Goal: Task Accomplishment & Management: Manage account settings

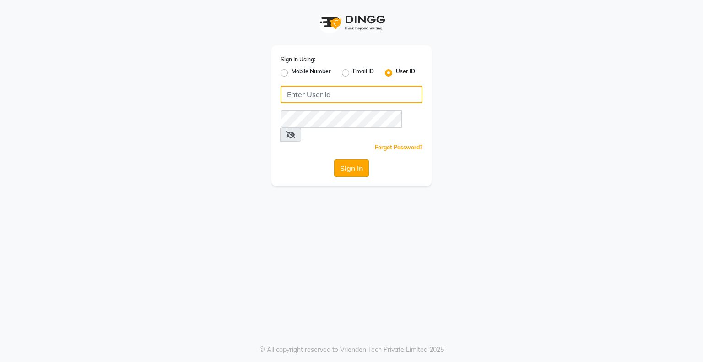
type input "bhavika1"
click at [359, 159] on button "Sign In" at bounding box center [351, 167] width 35 height 17
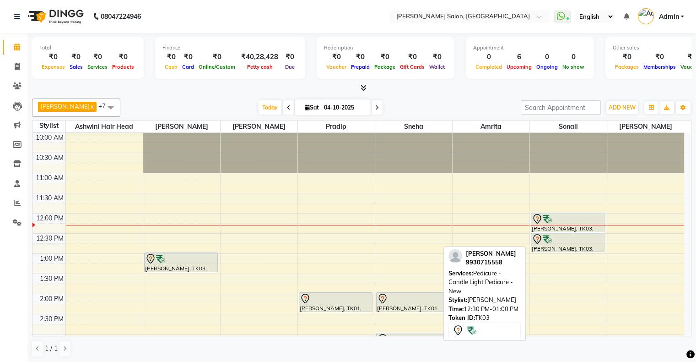
click at [567, 231] on div at bounding box center [567, 232] width 73 height 4
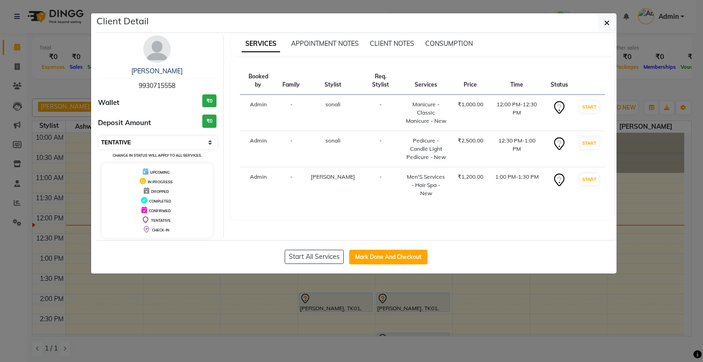
click at [145, 137] on select "Select IN SERVICE CONFIRMED TENTATIVE CHECK IN MARK DONE DROPPED UPCOMING" at bounding box center [158, 142] width 119 height 13
select select "6"
click at [99, 136] on select "Select IN SERVICE CONFIRMED TENTATIVE CHECK IN MARK DONE DROPPED UPCOMING" at bounding box center [158, 142] width 119 height 13
click at [316, 296] on ngb-modal-window "Client Detail [PERSON_NAME] 9930715558 Wallet ₹0 Deposit Amount ₹0 Select IN SE…" at bounding box center [351, 181] width 703 height 362
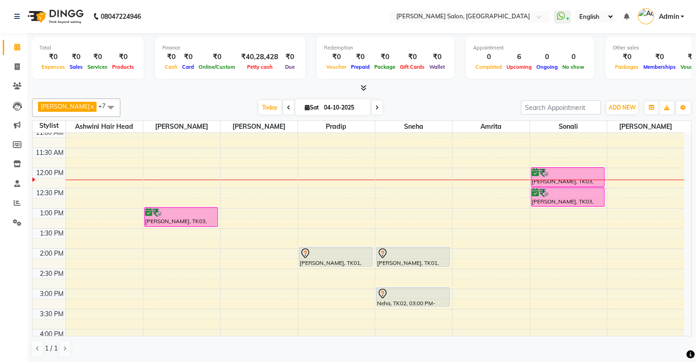
scroll to position [46, 0]
drag, startPoint x: 16, startPoint y: 84, endPoint x: 26, endPoint y: 81, distance: 9.9
click at [16, 84] on icon at bounding box center [17, 85] width 9 height 7
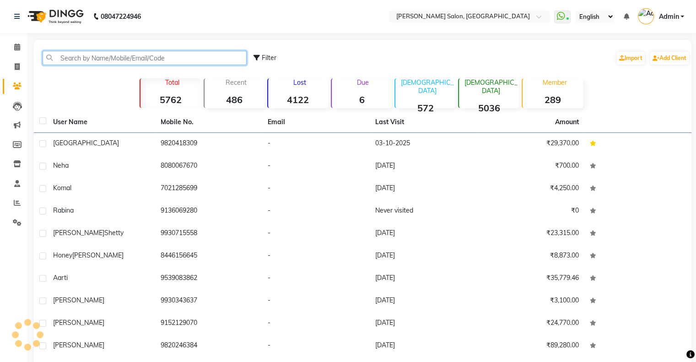
click at [102, 59] on input "text" at bounding box center [145, 58] width 204 height 14
paste input "78755 55145"
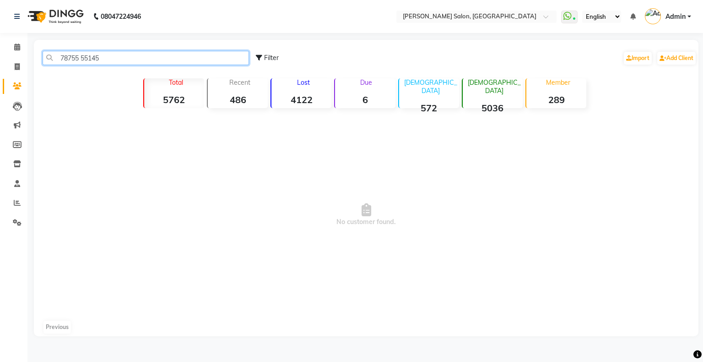
click at [81, 59] on input "78755 55145" at bounding box center [146, 58] width 206 height 14
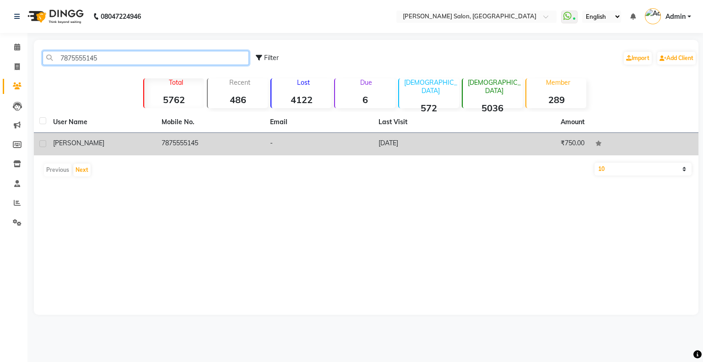
type input "7875555145"
click at [167, 145] on td "7875555145" at bounding box center [210, 144] width 108 height 22
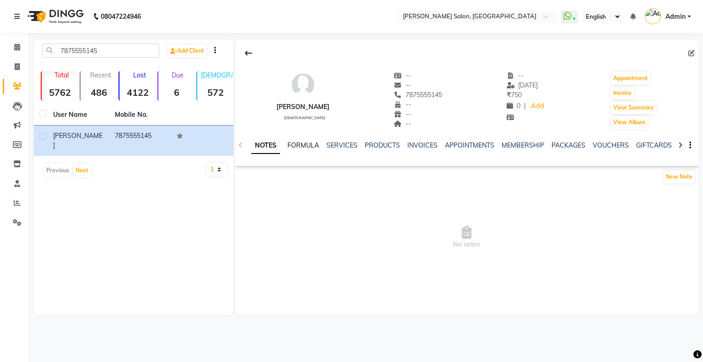
click at [303, 143] on link "FORMULA" at bounding box center [303, 145] width 32 height 8
click at [334, 142] on link "SERVICES" at bounding box center [340, 145] width 31 height 8
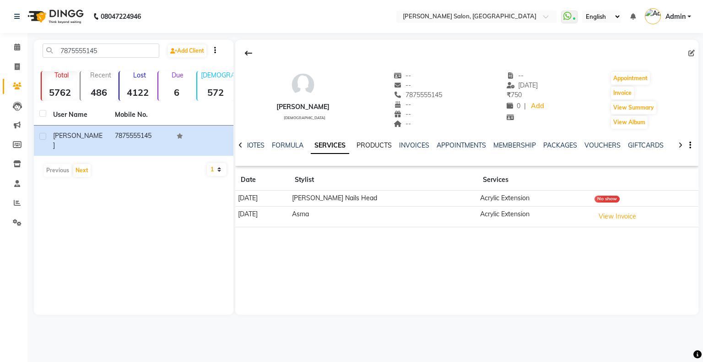
click at [366, 141] on link "PRODUCTS" at bounding box center [373, 145] width 35 height 8
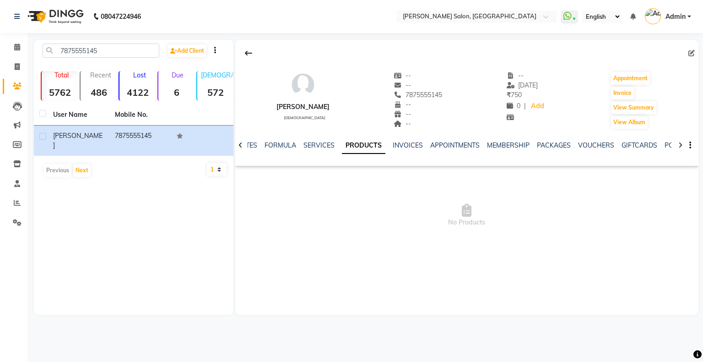
click at [688, 144] on button "button" at bounding box center [688, 145] width 5 height 10
click at [601, 234] on span "No Products" at bounding box center [466, 215] width 463 height 92
click at [253, 52] on button at bounding box center [248, 52] width 19 height 17
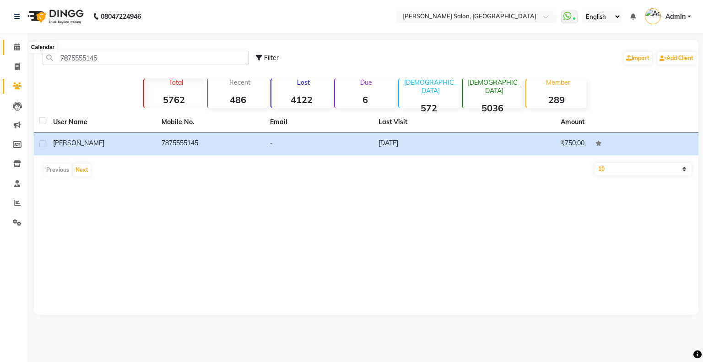
click at [16, 48] on icon at bounding box center [17, 46] width 6 height 7
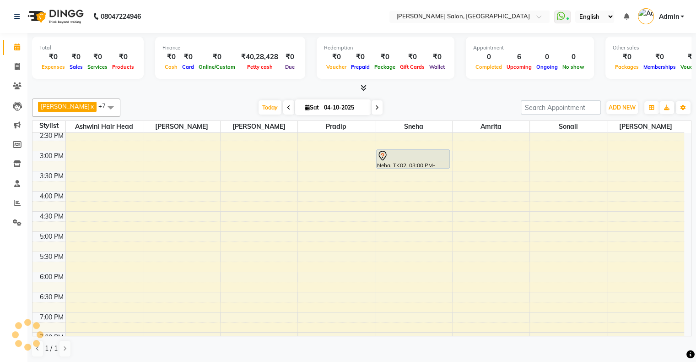
scroll to position [137, 0]
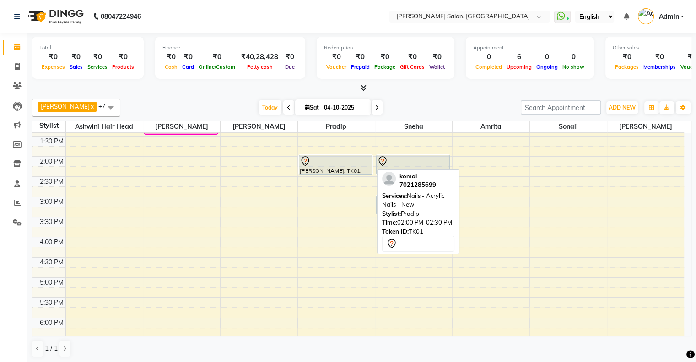
click at [337, 167] on div "[PERSON_NAME], TK01, 02:00 PM-02:30 PM, Nails - Acrylic Nails - New" at bounding box center [335, 164] width 73 height 19
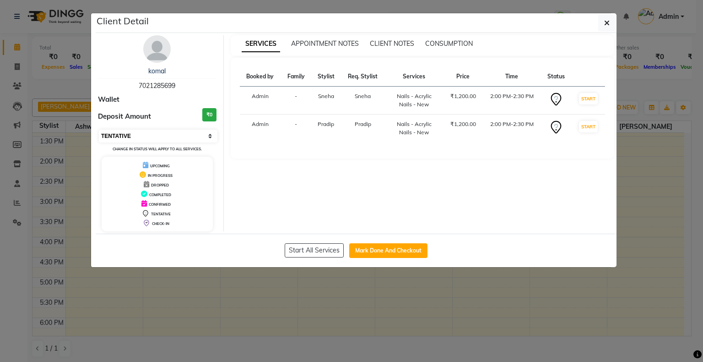
click at [163, 138] on select "Select IN SERVICE CONFIRMED TENTATIVE CHECK IN MARK DONE DROPPED UPCOMING" at bounding box center [158, 136] width 119 height 13
select select "6"
click at [99, 130] on select "Select IN SERVICE CONFIRMED TENTATIVE CHECK IN MARK DONE DROPPED UPCOMING" at bounding box center [158, 136] width 119 height 13
click at [389, 312] on ngb-modal-window "Client Detail [PERSON_NAME] 7021285699 Wallet Deposit Amount ₹0 Select IN SERVI…" at bounding box center [351, 181] width 703 height 362
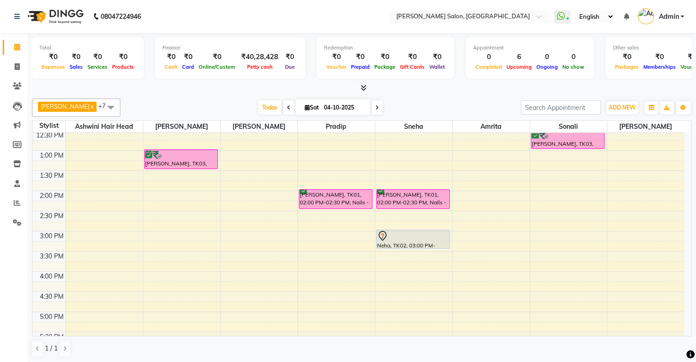
scroll to position [0, 0]
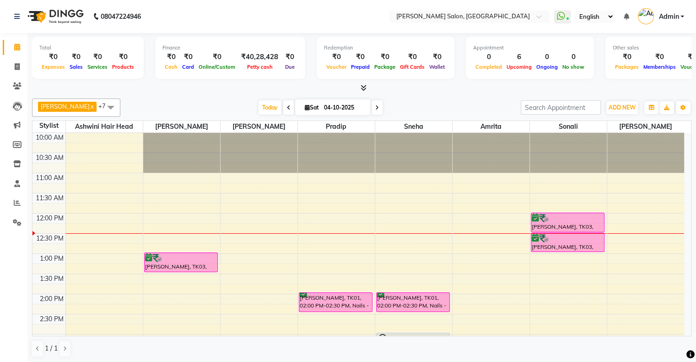
click at [372, 111] on span at bounding box center [377, 107] width 11 height 14
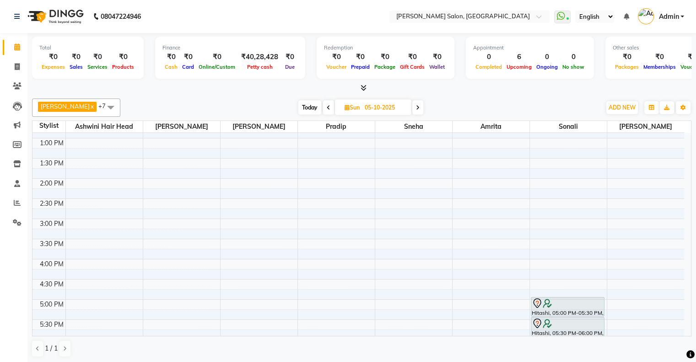
scroll to position [46, 0]
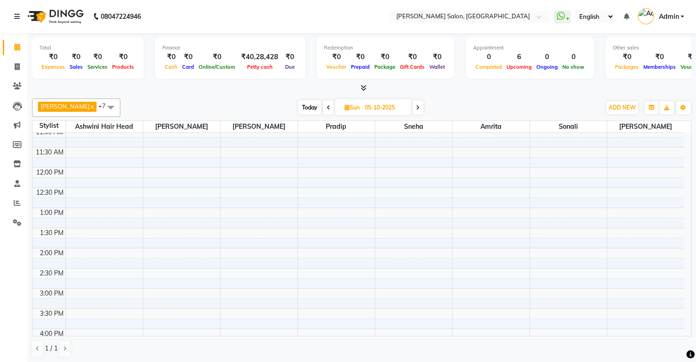
click at [412, 100] on span at bounding box center [417, 107] width 11 height 14
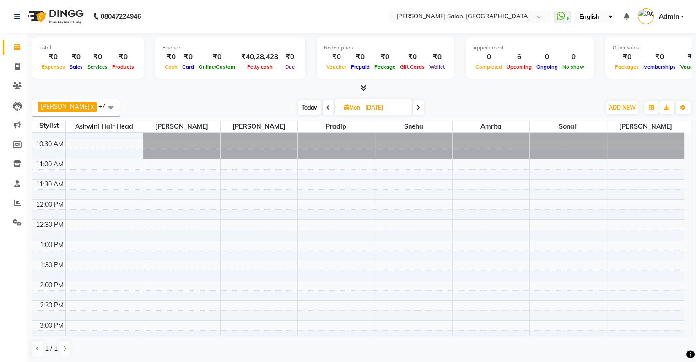
scroll to position [0, 0]
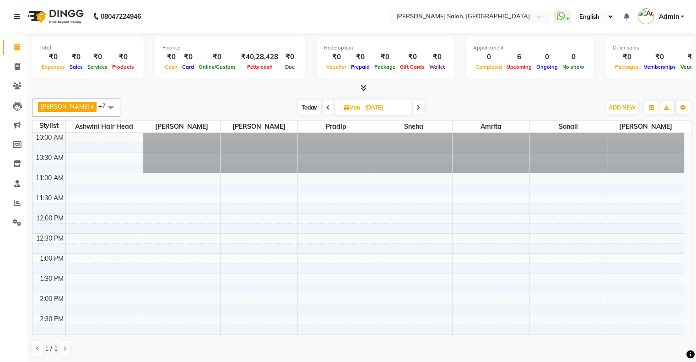
click at [298, 103] on span "Today" at bounding box center [309, 107] width 23 height 14
type input "04-10-2025"
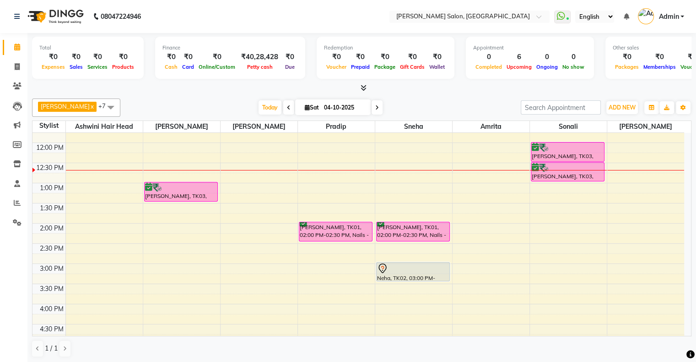
scroll to position [92, 0]
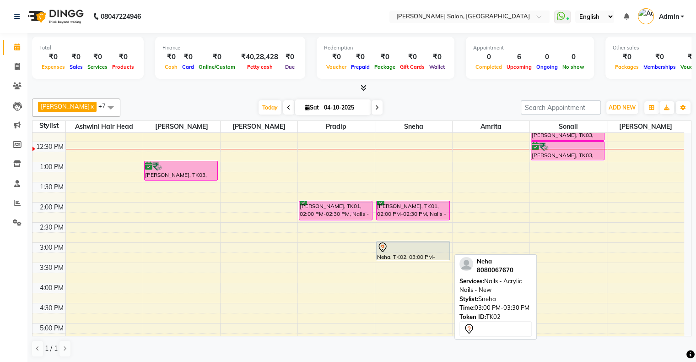
click at [411, 255] on div "Neha, TK02, 03:00 PM-03:30 PM, Nails - Acrylic Nails - New" at bounding box center [413, 250] width 73 height 18
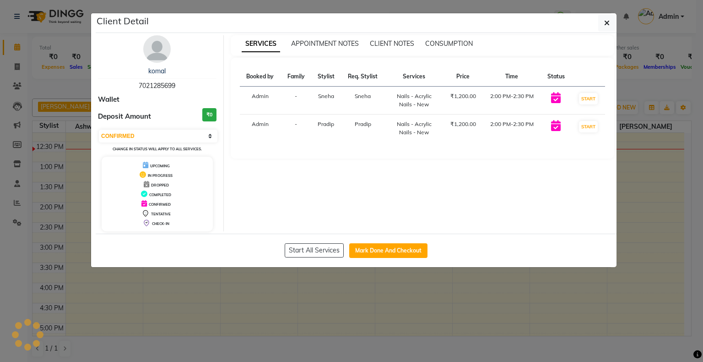
select select "7"
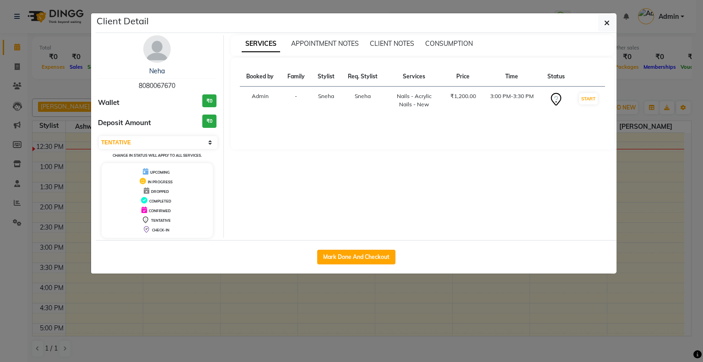
click at [428, 310] on ngb-modal-window "Client Detail Neha 8080067670 Wallet ₹0 Deposit Amount ₹0 Select IN SERVICE CON…" at bounding box center [351, 181] width 703 height 362
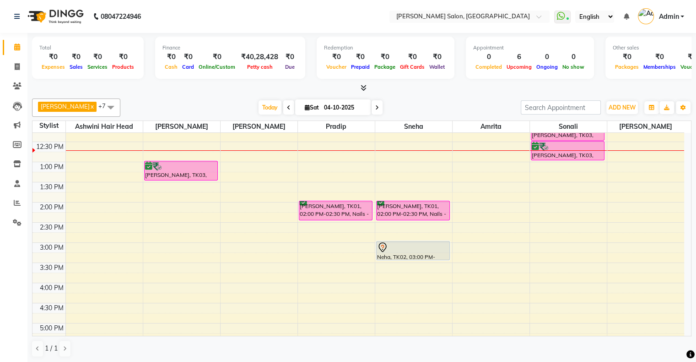
scroll to position [46, 0]
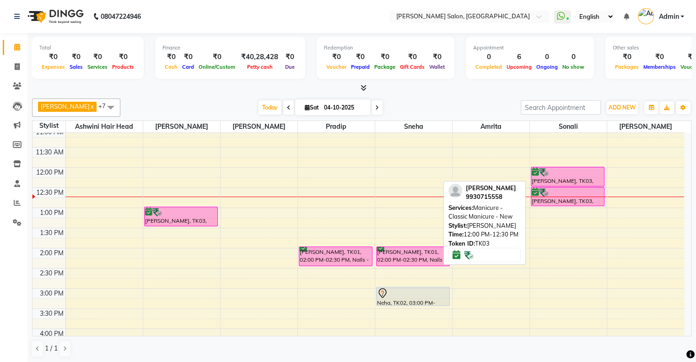
click at [556, 178] on div "[PERSON_NAME], TK03, 12:00 PM-12:30 PM, Manicure - Classic Manicure - New" at bounding box center [567, 176] width 73 height 19
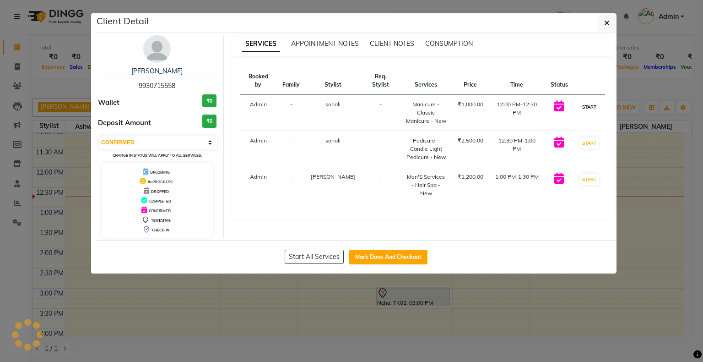
click at [589, 101] on button "START" at bounding box center [589, 106] width 19 height 11
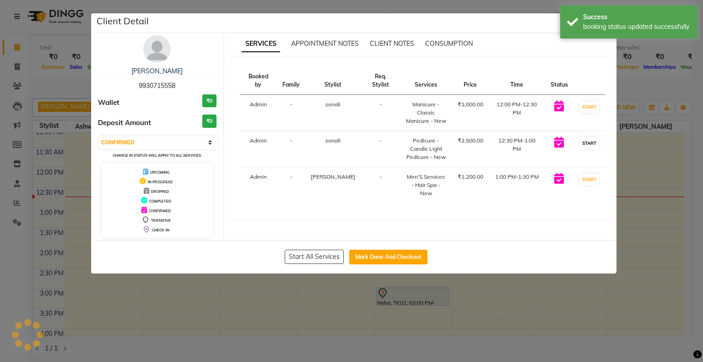
select select "select"
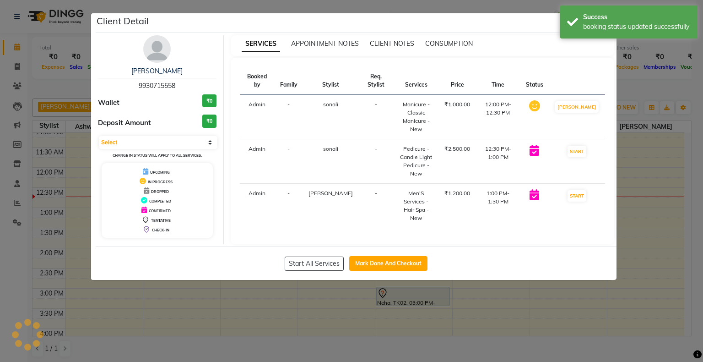
click at [587, 139] on td "START" at bounding box center [577, 161] width 56 height 44
click at [583, 146] on button "START" at bounding box center [576, 151] width 19 height 11
click at [639, 187] on ngb-modal-window "Client Detail [PERSON_NAME] 9930715558 Wallet ₹0 Deposit Amount ₹0 Select IN SE…" at bounding box center [351, 181] width 703 height 362
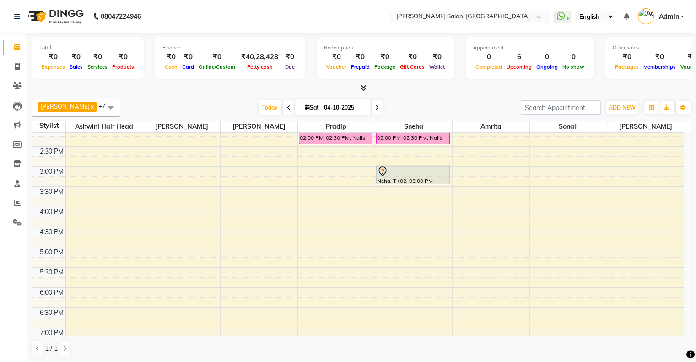
scroll to position [137, 0]
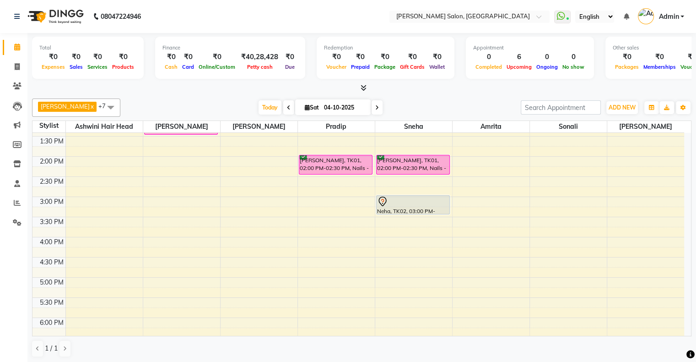
click at [375, 109] on icon at bounding box center [377, 107] width 4 height 5
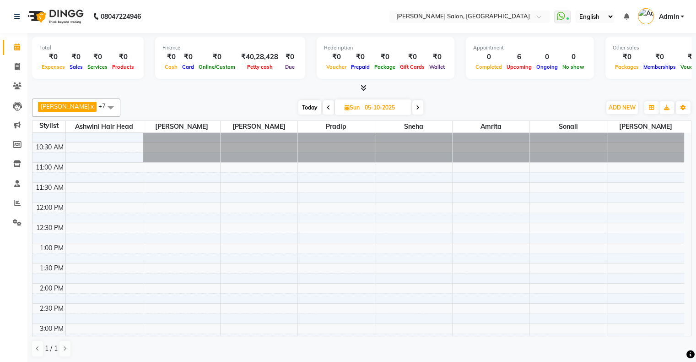
scroll to position [0, 0]
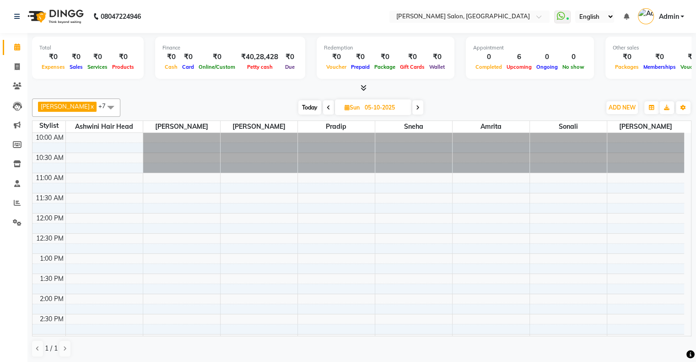
click at [303, 103] on span "Today" at bounding box center [309, 107] width 23 height 14
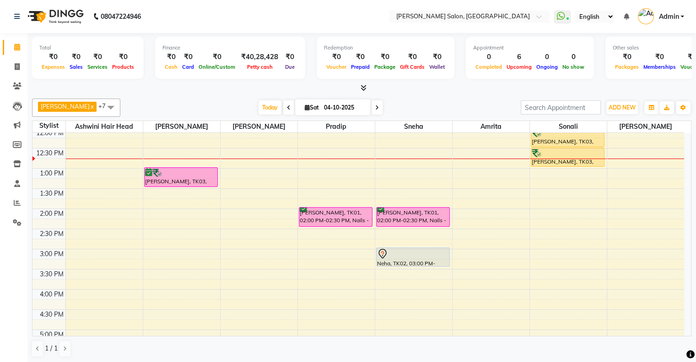
scroll to position [92, 0]
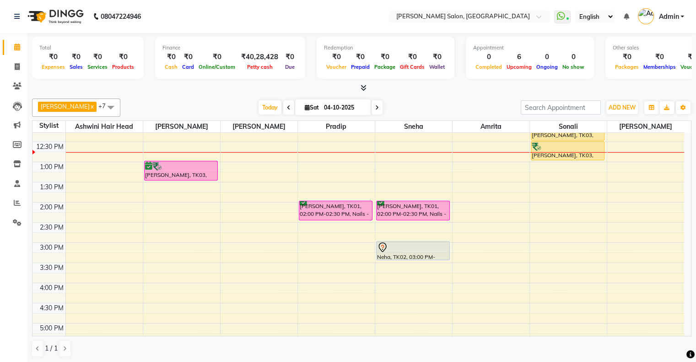
click at [372, 103] on span at bounding box center [377, 107] width 11 height 14
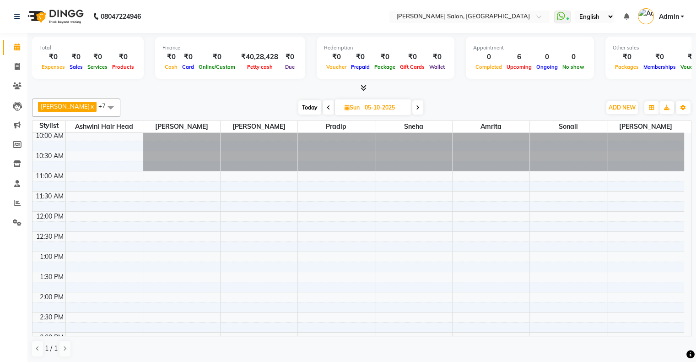
scroll to position [0, 0]
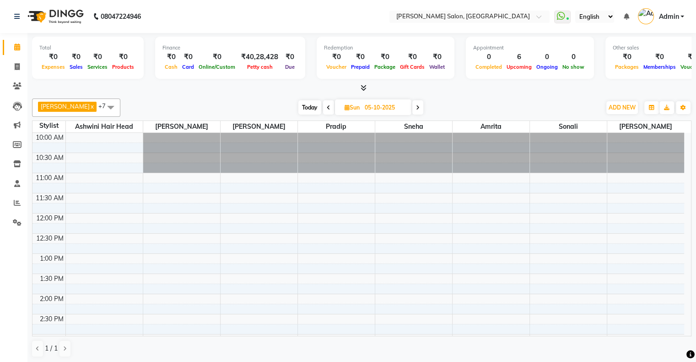
click at [298, 101] on span "Today" at bounding box center [309, 107] width 23 height 14
type input "04-10-2025"
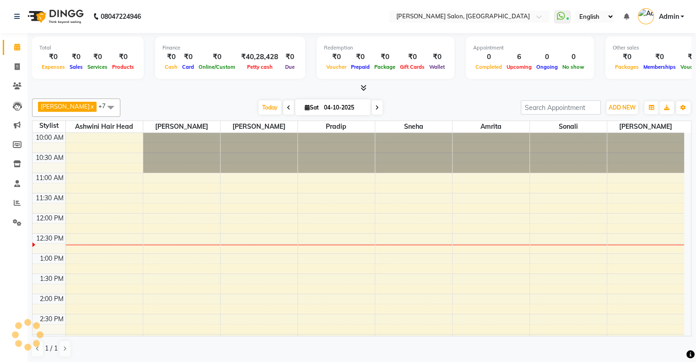
scroll to position [80, 0]
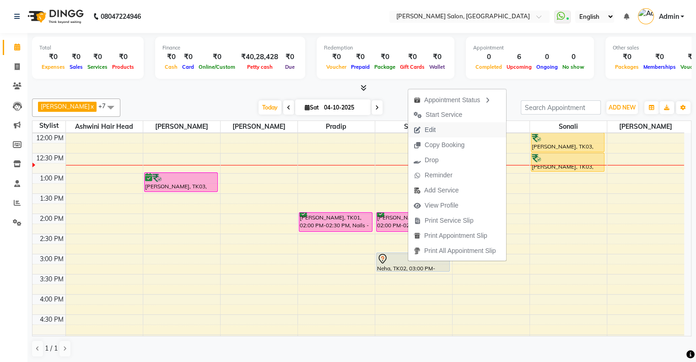
click at [422, 126] on span "Edit" at bounding box center [424, 129] width 33 height 15
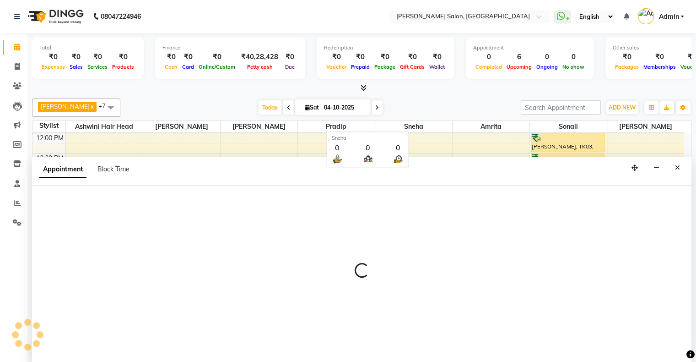
scroll to position [0, 0]
select select "tentative"
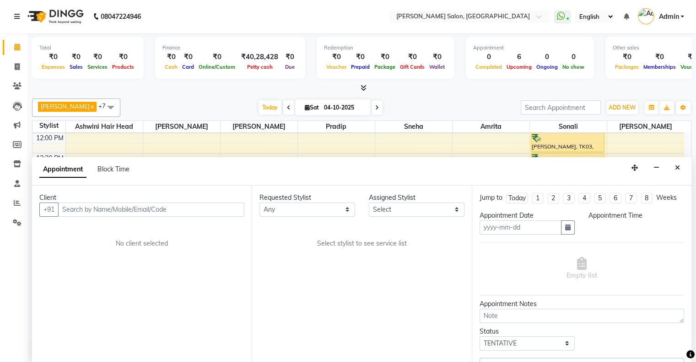
type input "04-10-2025"
select select "89636"
select select "900"
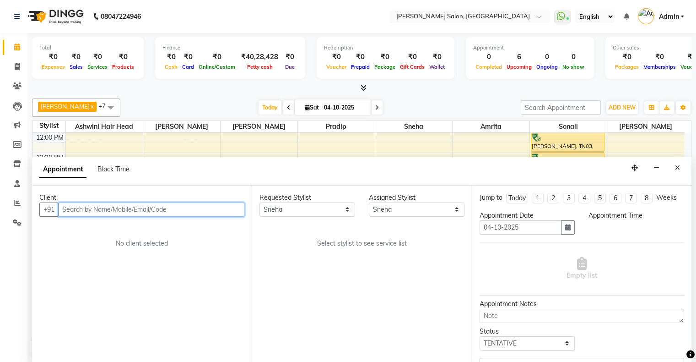
select select "1747"
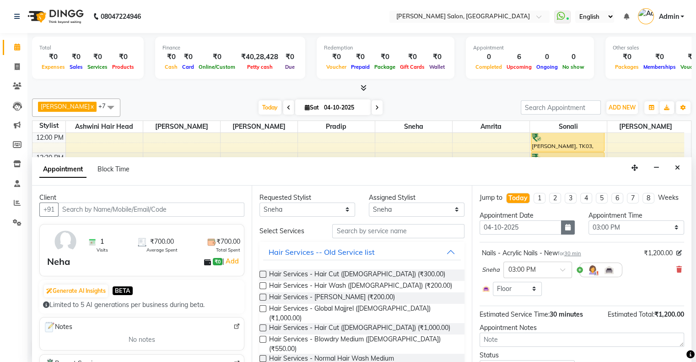
click at [567, 234] on button "button" at bounding box center [568, 227] width 14 height 14
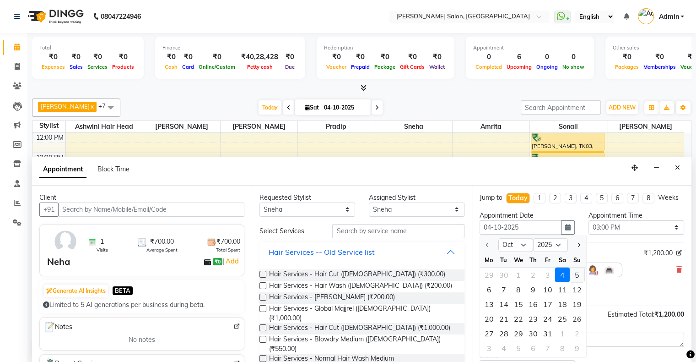
click at [572, 278] on div "5" at bounding box center [577, 274] width 15 height 15
type input "05-10-2025"
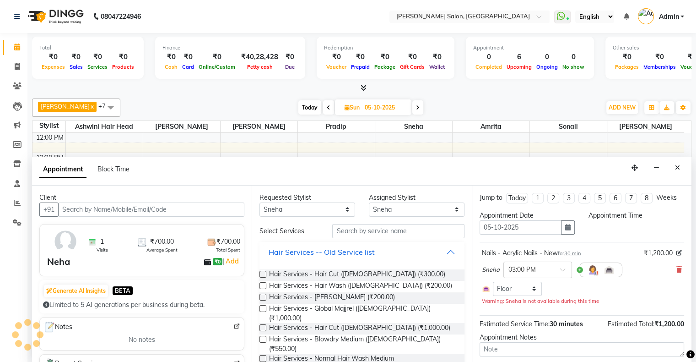
select select "900"
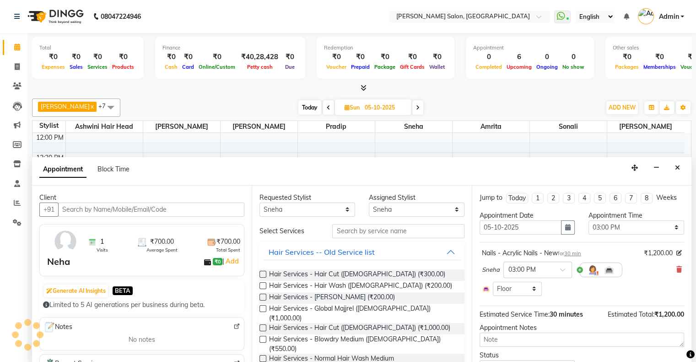
scroll to position [42, 0]
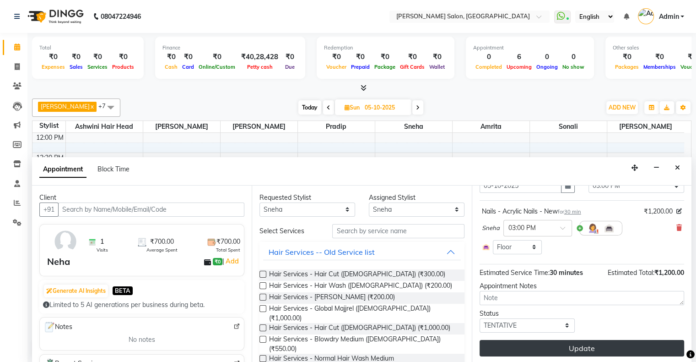
click at [534, 351] on button "Update" at bounding box center [582, 348] width 205 height 16
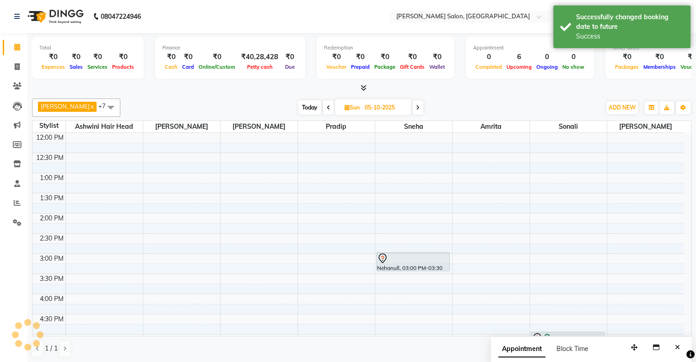
scroll to position [0, 0]
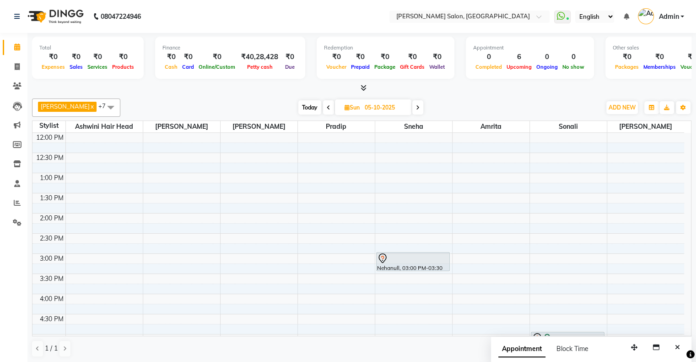
click at [300, 107] on span "Today" at bounding box center [309, 107] width 23 height 14
type input "04-10-2025"
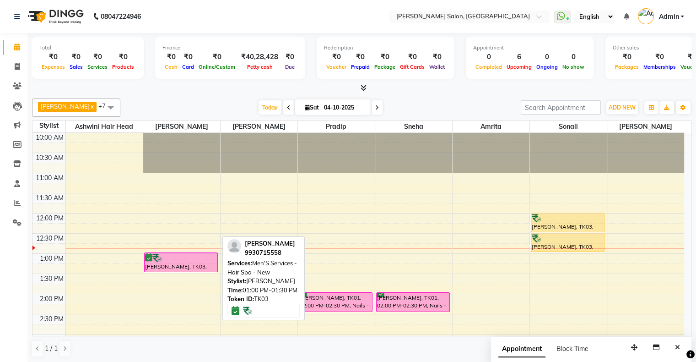
click at [180, 255] on div at bounding box center [181, 257] width 72 height 9
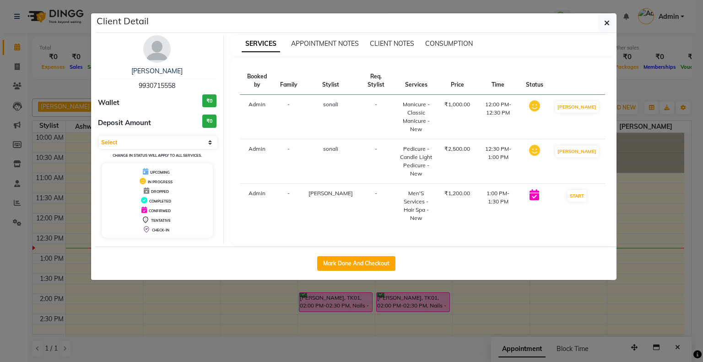
click at [148, 135] on div "Select IN SERVICE CONFIRMED TENTATIVE CHECK IN MARK DONE DROPPED UPCOMING Chang…" at bounding box center [157, 147] width 119 height 24
click at [148, 143] on select "Select IN SERVICE CONFIRMED TENTATIVE CHECK IN MARK DONE DROPPED UPCOMING" at bounding box center [158, 142] width 119 height 13
select select "1"
click at [99, 136] on select "Select IN SERVICE CONFIRMED TENTATIVE CHECK IN MARK DONE DROPPED UPCOMING" at bounding box center [158, 142] width 119 height 13
click at [282, 297] on ngb-modal-window "Client Detail [PERSON_NAME] 9930715558 Wallet ₹0 Deposit Amount ₹0 Select IN SE…" at bounding box center [351, 181] width 703 height 362
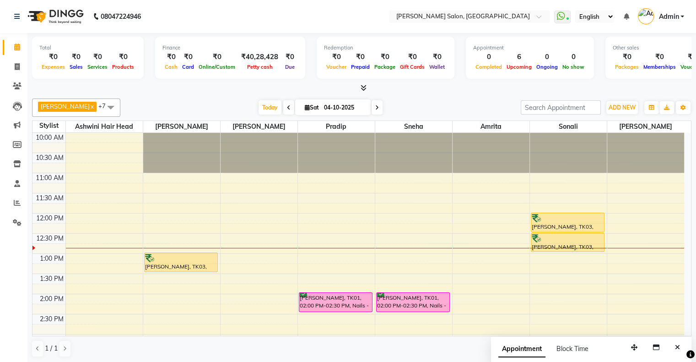
click at [375, 106] on icon at bounding box center [377, 107] width 4 height 5
type input "05-10-2025"
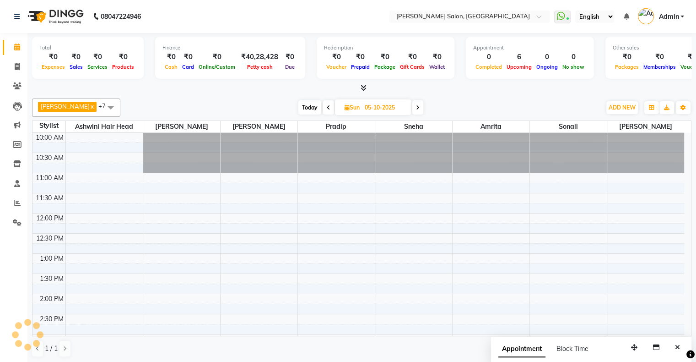
scroll to position [80, 0]
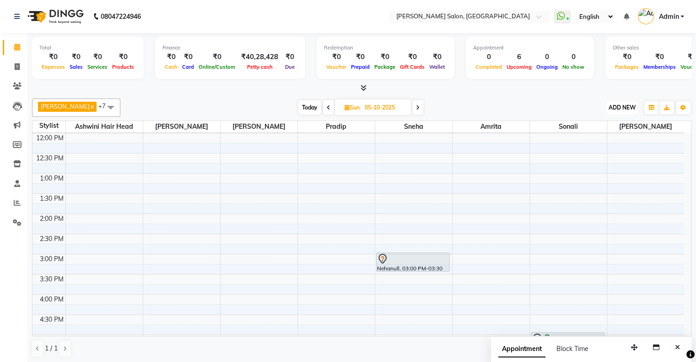
click at [620, 105] on span "ADD NEW" at bounding box center [622, 107] width 27 height 7
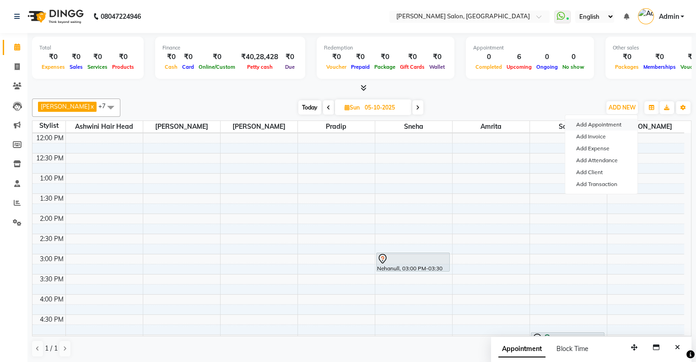
click at [595, 120] on button "Add Appointment" at bounding box center [601, 125] width 72 height 12
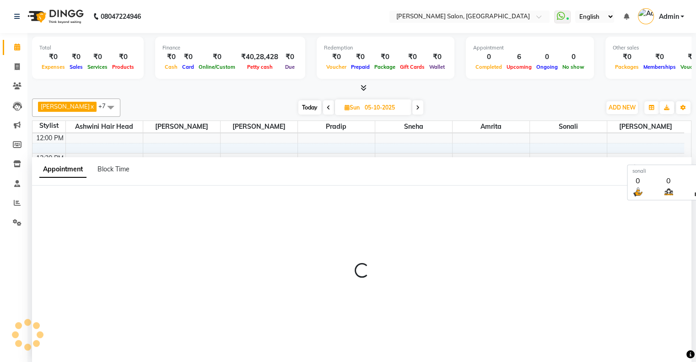
select select "660"
select select "tentative"
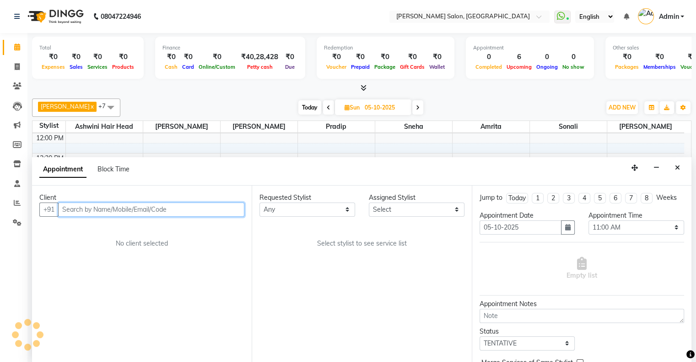
scroll to position [0, 0]
click at [73, 208] on input "text" at bounding box center [151, 209] width 186 height 14
paste input "And what is the last"
type input "And what is the last"
paste input "98335 53710"
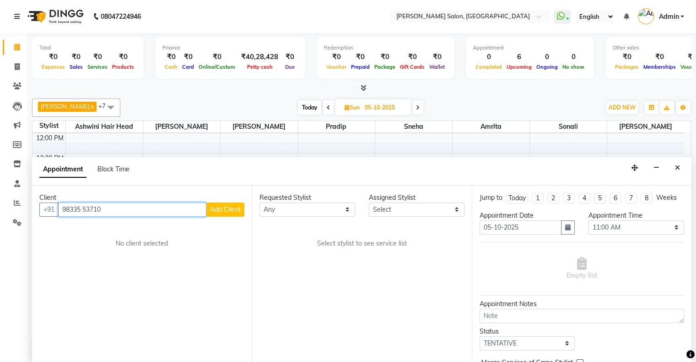
click at [64, 209] on input "98335 53710" at bounding box center [132, 209] width 148 height 14
click at [83, 206] on input "98335 53710" at bounding box center [132, 209] width 148 height 14
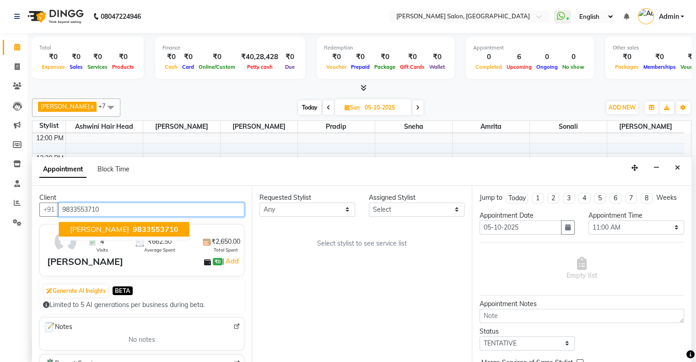
click at [110, 231] on span "[PERSON_NAME]" at bounding box center [99, 228] width 59 height 9
type input "9833553710"
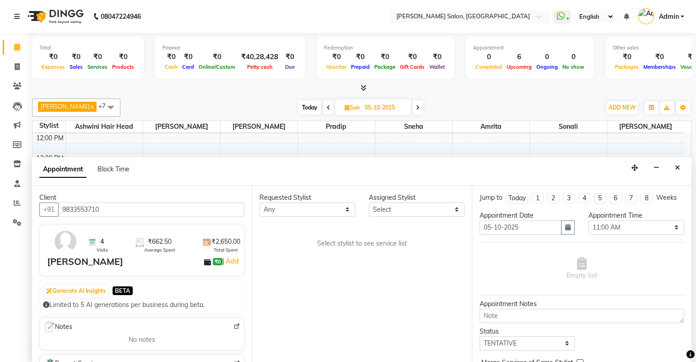
click at [290, 216] on div "Requested Stylist Any [PERSON_NAME] Hair Head [PERSON_NAME] FD [PERSON_NAME] [P…" at bounding box center [362, 274] width 220 height 178
click at [289, 205] on select "Any [PERSON_NAME] Hair Head [PERSON_NAME] FD [PERSON_NAME] [PERSON_NAME] [PERSO…" at bounding box center [307, 209] width 96 height 14
select select "90444"
click at [259, 202] on select "Any [PERSON_NAME] Hair Head [PERSON_NAME] FD [PERSON_NAME] [PERSON_NAME] [PERSO…" at bounding box center [307, 209] width 96 height 14
select select "90444"
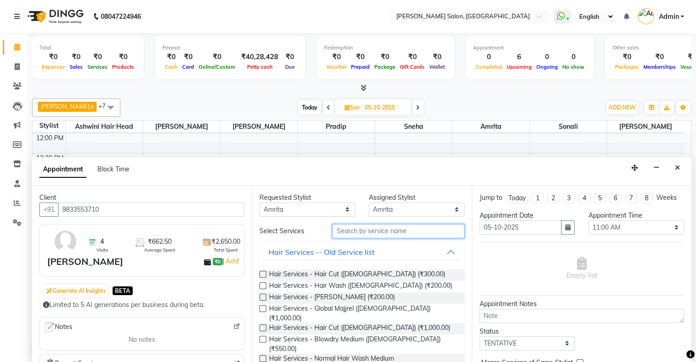
click at [332, 228] on input "text" at bounding box center [398, 231] width 132 height 14
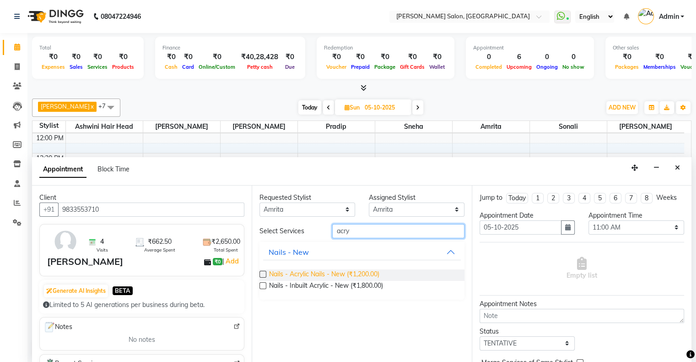
type input "acry"
click at [324, 271] on span "Nails - Acrylic Nails - New (₹1,200.00)" at bounding box center [324, 274] width 110 height 11
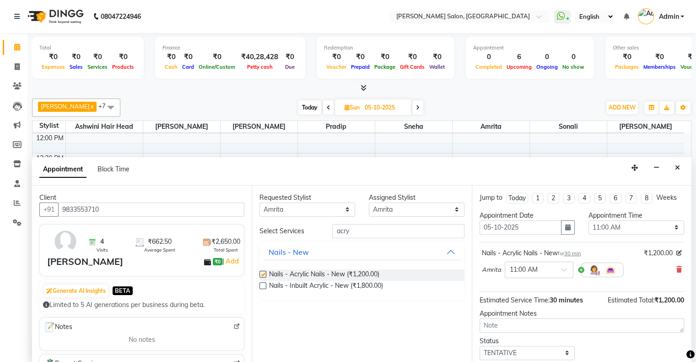
checkbox input "false"
click at [601, 227] on select "Select 11:00 AM 11:15 AM 11:30 AM 11:45 AM 12:00 PM 12:15 PM 12:30 PM 12:45 PM …" at bounding box center [636, 227] width 96 height 14
select select "930"
click at [588, 220] on select "Select 11:00 AM 11:15 AM 11:30 AM 11:45 AM 12:00 PM 12:15 PM 12:30 PM 12:45 PM …" at bounding box center [636, 227] width 96 height 14
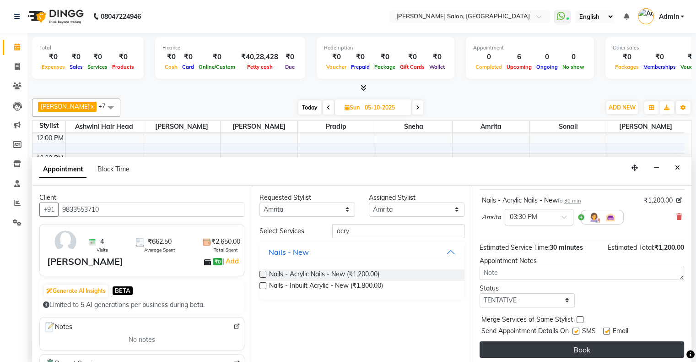
scroll to position [54, 0]
click at [519, 350] on button "Book" at bounding box center [582, 348] width 205 height 16
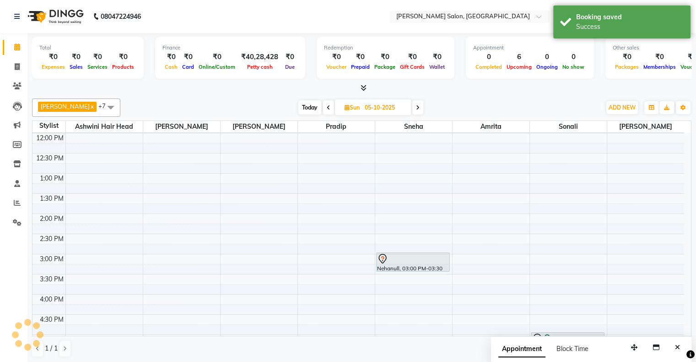
scroll to position [0, 0]
click at [342, 105] on span "Sun" at bounding box center [352, 107] width 20 height 7
select select "10"
select select "2025"
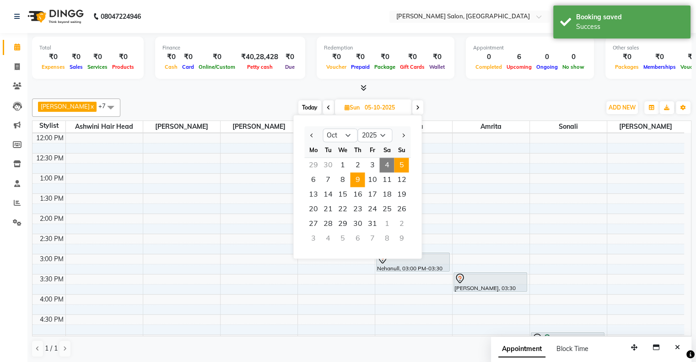
click at [359, 176] on span "9" at bounding box center [357, 179] width 15 height 15
type input "[DATE]"
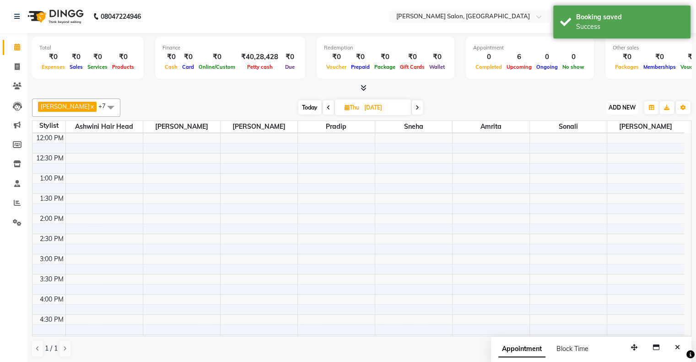
click at [616, 108] on span "ADD NEW" at bounding box center [622, 107] width 27 height 7
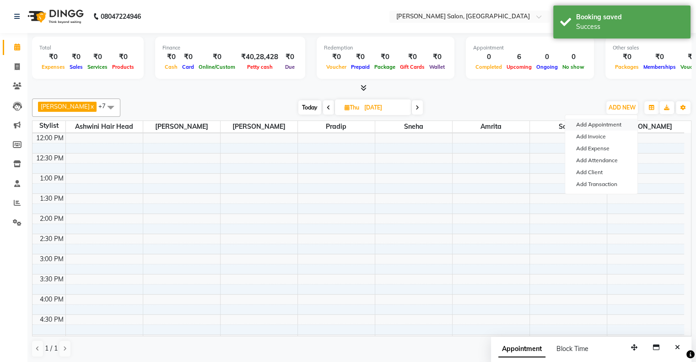
click at [586, 124] on button "Add Appointment" at bounding box center [601, 125] width 72 height 12
select select "660"
select select "tentative"
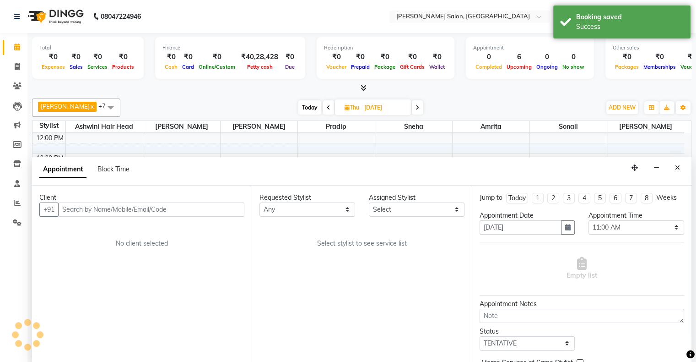
scroll to position [0, 0]
click at [203, 202] on input "text" at bounding box center [151, 209] width 186 height 14
click at [86, 208] on input "98335 53710" at bounding box center [132, 209] width 148 height 14
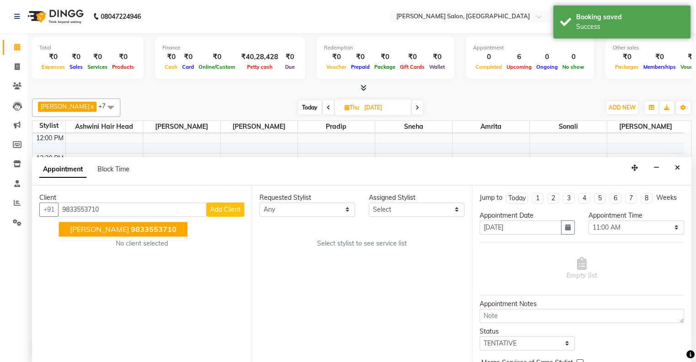
click at [150, 228] on span "9833553710" at bounding box center [154, 228] width 46 height 9
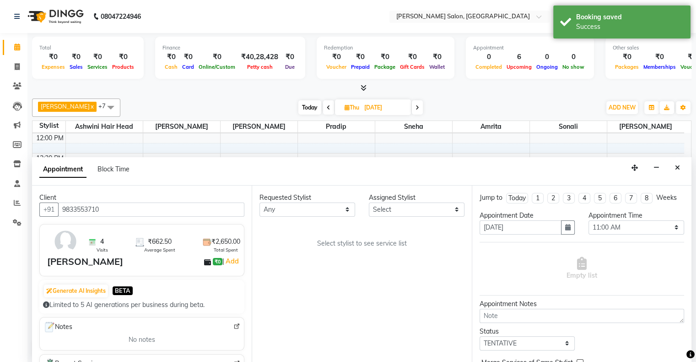
type input "9833553710"
click at [278, 206] on select "Any [PERSON_NAME] Hair Head [PERSON_NAME] FD [PERSON_NAME] [PERSON_NAME] [PERSO…" at bounding box center [307, 209] width 96 height 14
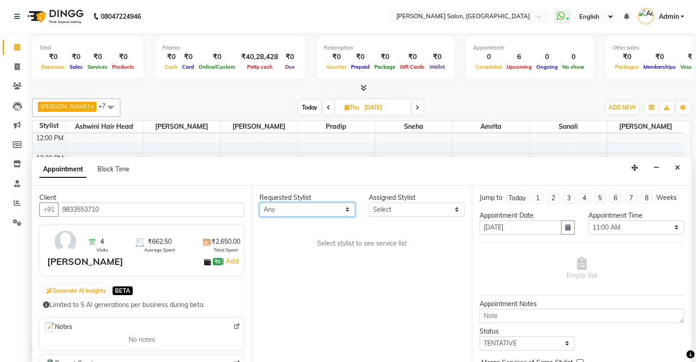
select select "89636"
click at [259, 202] on select "Any [PERSON_NAME] Hair Head [PERSON_NAME] FD [PERSON_NAME] [PERSON_NAME] [PERSO…" at bounding box center [307, 209] width 96 height 14
select select "89636"
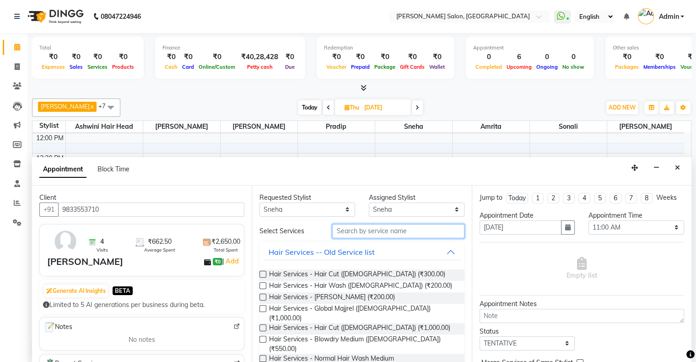
click at [343, 232] on input "text" at bounding box center [398, 231] width 132 height 14
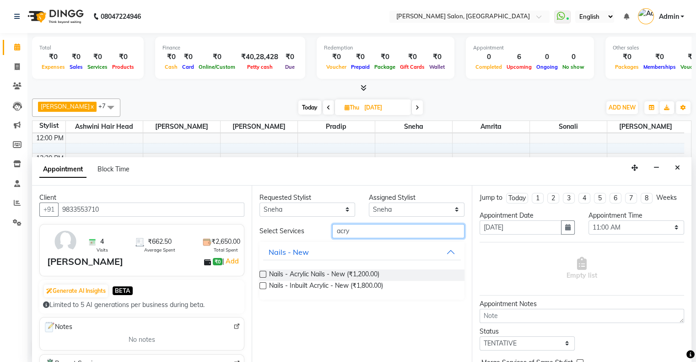
type input "acry"
click at [343, 267] on div "Nails - Acrylic Nails - New (₹1,200.00) Nails - Inbuilt Acrylic - New (₹1,800.0…" at bounding box center [361, 281] width 205 height 38
click at [346, 270] on span "Nails - Acrylic Nails - New (₹1,200.00)" at bounding box center [324, 274] width 110 height 11
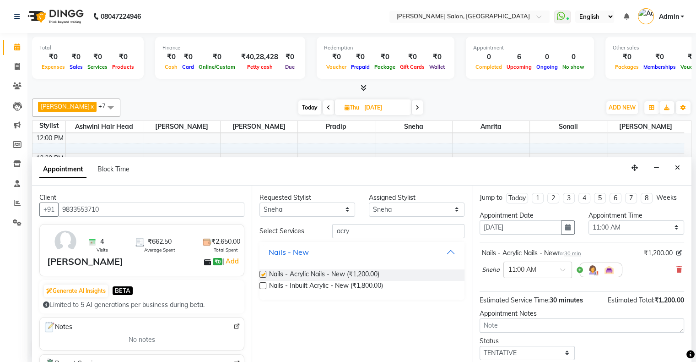
checkbox input "false"
click at [618, 225] on select "Select 11:00 AM 11:15 AM 11:30 AM 11:45 AM 12:00 PM 12:15 PM 12:30 PM 12:45 PM …" at bounding box center [636, 227] width 96 height 14
select select "1170"
click at [588, 220] on select "Select 11:00 AM 11:15 AM 11:30 AM 11:45 AM 12:00 PM 12:15 PM 12:30 PM 12:45 PM …" at bounding box center [636, 227] width 96 height 14
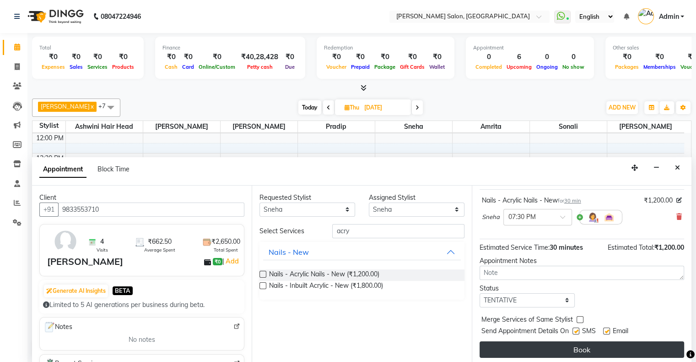
scroll to position [54, 0]
click at [578, 348] on button "Book" at bounding box center [582, 348] width 205 height 16
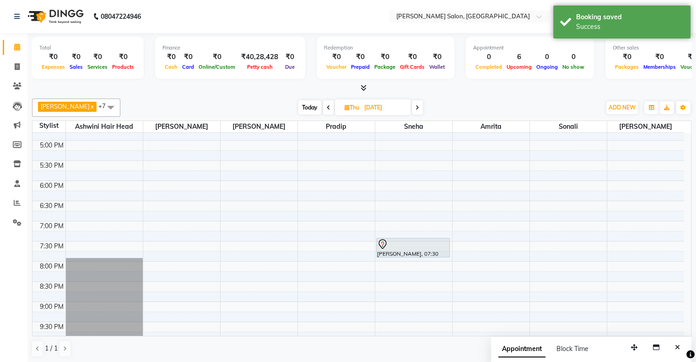
scroll to position [315, 0]
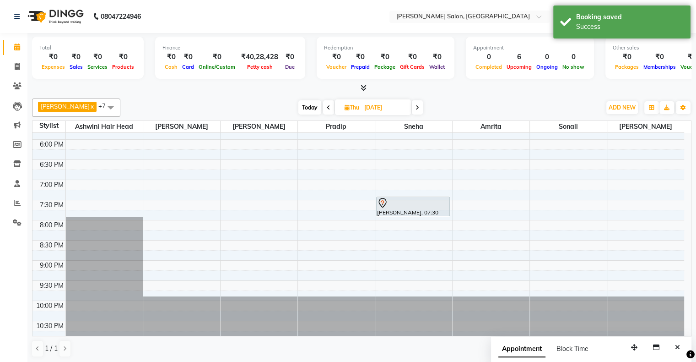
click at [298, 103] on span "Today" at bounding box center [309, 107] width 23 height 14
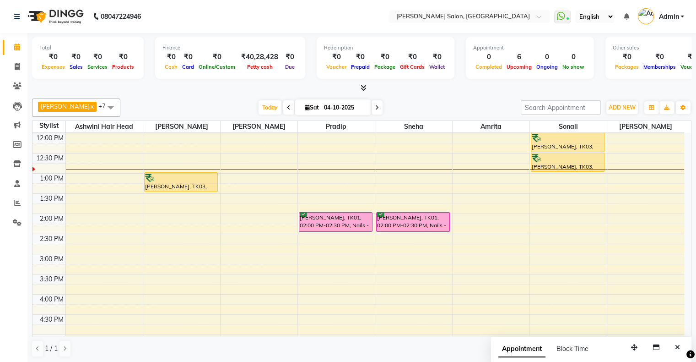
click at [372, 103] on span at bounding box center [377, 107] width 11 height 14
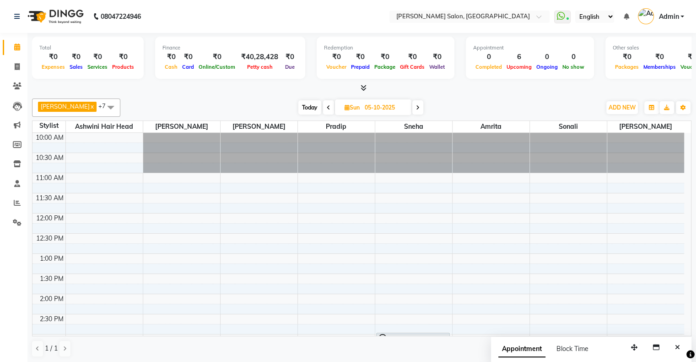
scroll to position [183, 0]
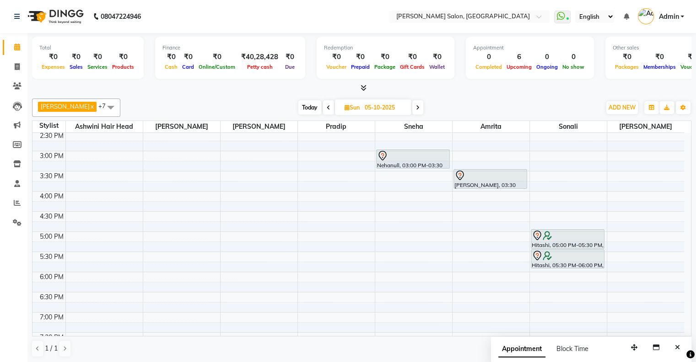
click at [418, 113] on div "[DATE] [DATE]" at bounding box center [360, 108] width 471 height 14
click at [416, 106] on icon at bounding box center [418, 107] width 4 height 5
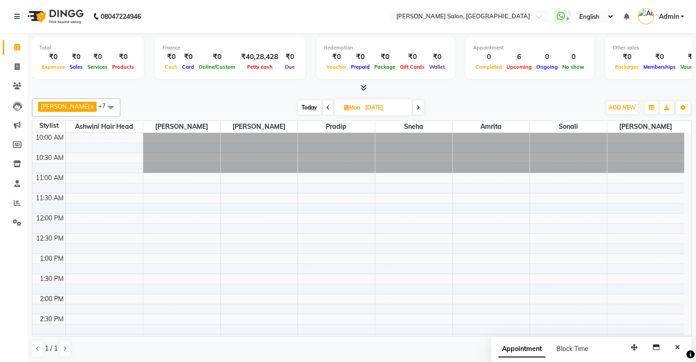
scroll to position [0, 0]
click at [416, 105] on icon at bounding box center [418, 107] width 4 height 5
click at [412, 105] on span at bounding box center [417, 107] width 11 height 14
click at [413, 102] on span at bounding box center [418, 107] width 11 height 14
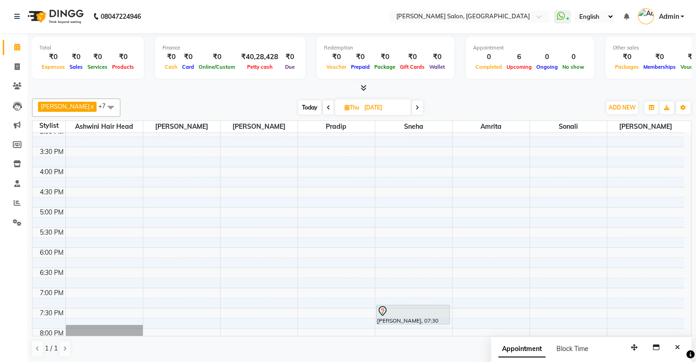
scroll to position [229, 0]
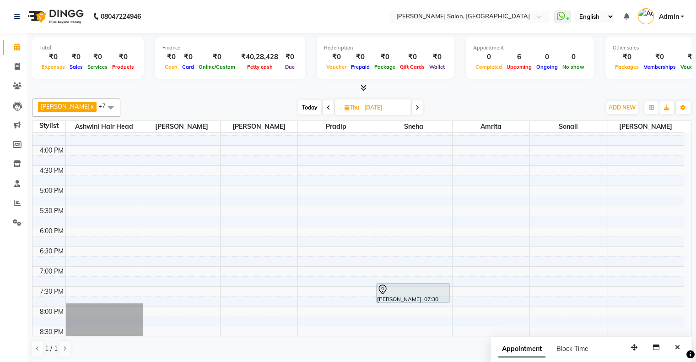
click at [416, 107] on icon at bounding box center [418, 107] width 4 height 5
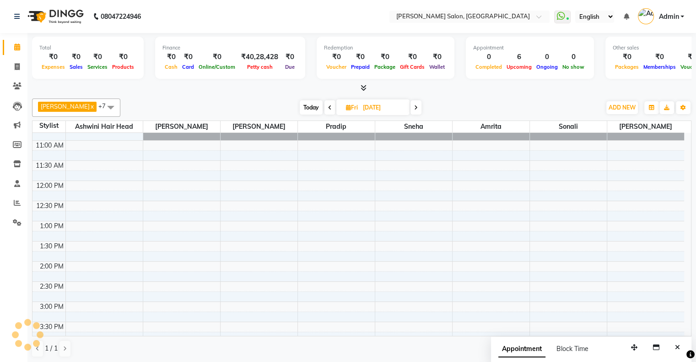
scroll to position [0, 0]
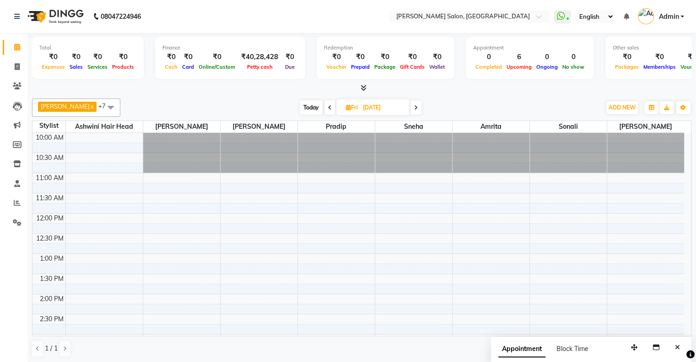
click at [410, 114] on div "Arif x [PERSON_NAME] x [PERSON_NAME] x [PERSON_NAME] x Amrita x [PERSON_NAME] x…" at bounding box center [361, 107] width 659 height 18
click at [410, 113] on span at bounding box center [415, 107] width 11 height 14
click at [412, 109] on span at bounding box center [417, 107] width 11 height 14
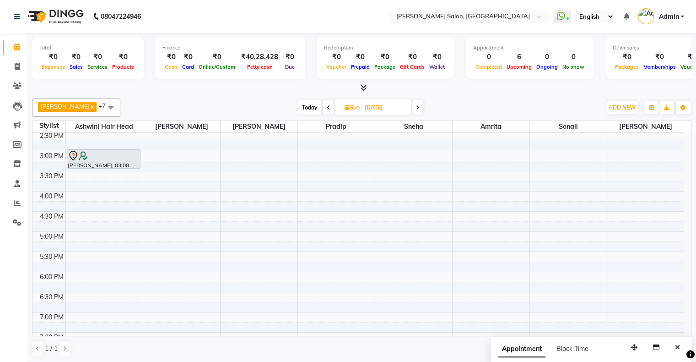
click at [416, 107] on icon at bounding box center [418, 107] width 4 height 5
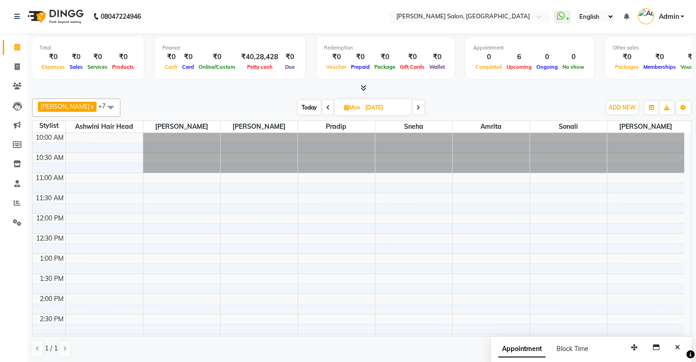
click at [413, 105] on span at bounding box center [418, 107] width 11 height 14
click at [412, 105] on span at bounding box center [417, 107] width 11 height 14
click at [413, 103] on span at bounding box center [418, 107] width 11 height 14
click at [412, 107] on span at bounding box center [417, 107] width 11 height 14
click at [414, 105] on icon at bounding box center [416, 107] width 4 height 5
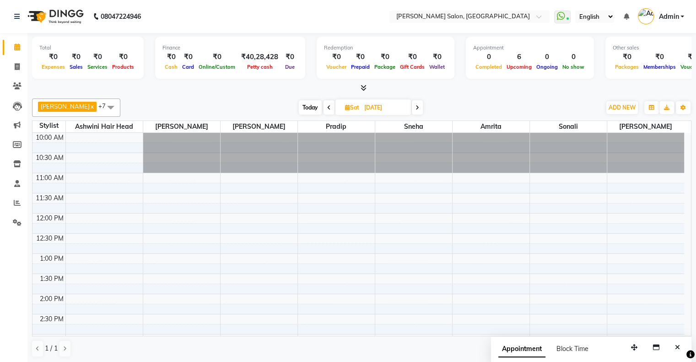
click at [416, 109] on icon at bounding box center [418, 107] width 4 height 5
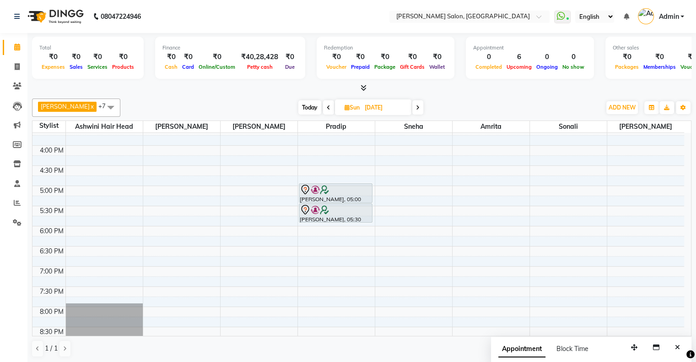
click at [416, 105] on icon at bounding box center [418, 107] width 4 height 5
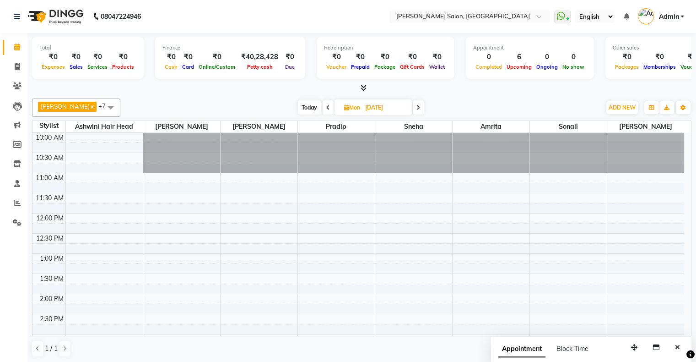
click at [298, 102] on span "Today" at bounding box center [309, 107] width 23 height 14
type input "04-10-2025"
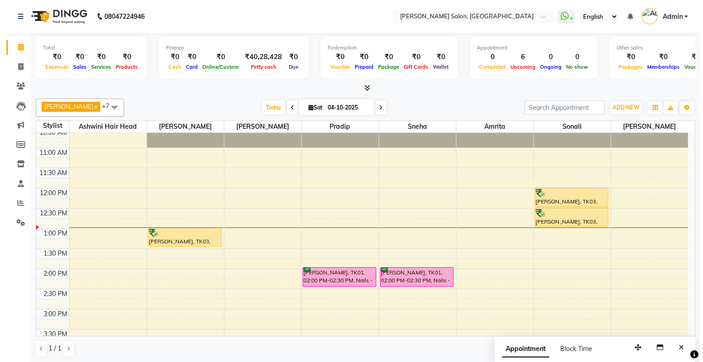
scroll to position [92, 0]
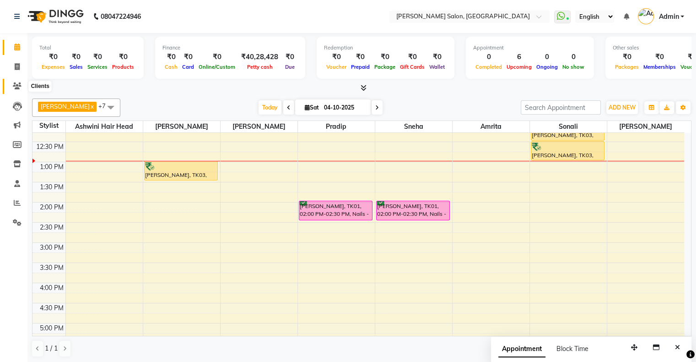
click at [16, 84] on icon at bounding box center [17, 85] width 9 height 7
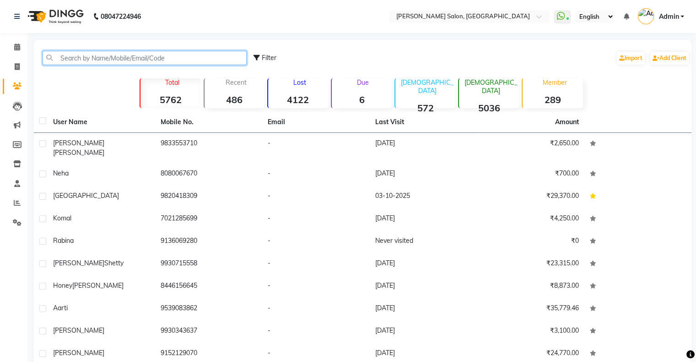
click at [90, 54] on input "text" at bounding box center [145, 58] width 204 height 14
paste input "78755 55145"
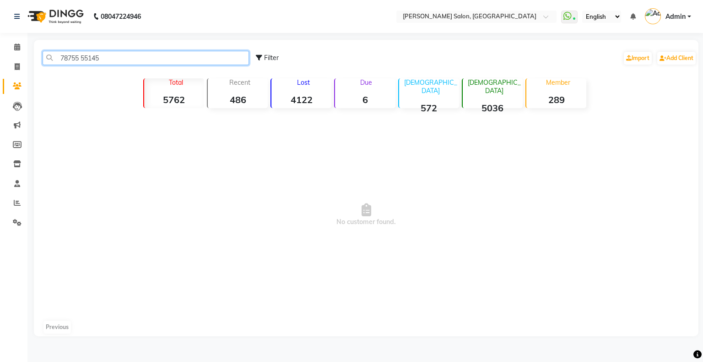
click at [83, 58] on input "78755 55145" at bounding box center [146, 58] width 206 height 14
click at [81, 59] on input "78755 55145" at bounding box center [146, 58] width 206 height 14
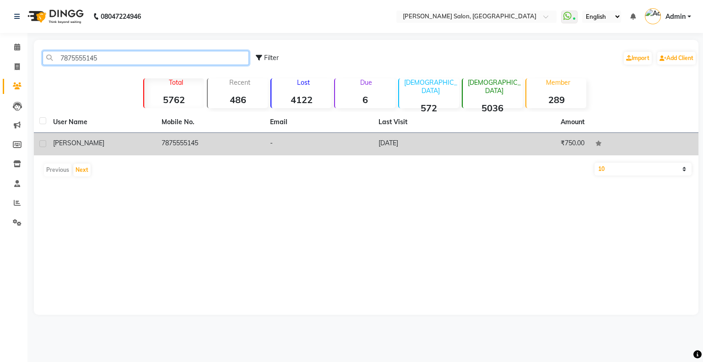
type input "7875555145"
click at [42, 146] on label at bounding box center [42, 143] width 7 height 7
click at [42, 146] on input "checkbox" at bounding box center [42, 144] width 6 height 6
checkbox input "true"
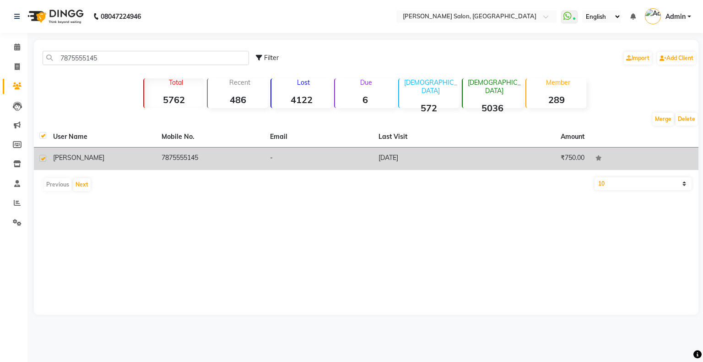
click at [42, 158] on label at bounding box center [42, 158] width 7 height 7
click at [42, 158] on input "checkbox" at bounding box center [42, 159] width 6 height 6
checkbox input "false"
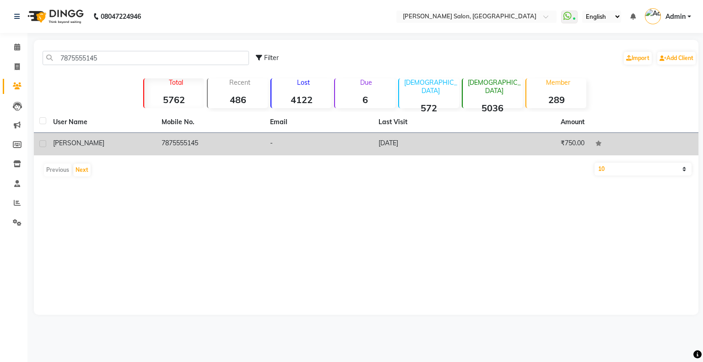
click at [64, 140] on span "[PERSON_NAME]" at bounding box center [78, 143] width 51 height 8
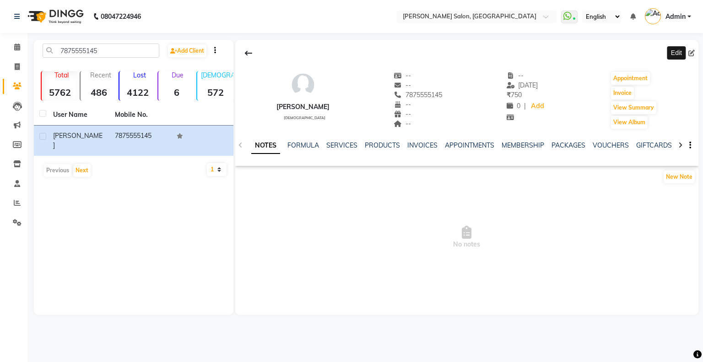
click at [692, 54] on icon at bounding box center [691, 53] width 6 height 6
select select "[DEMOGRAPHIC_DATA]"
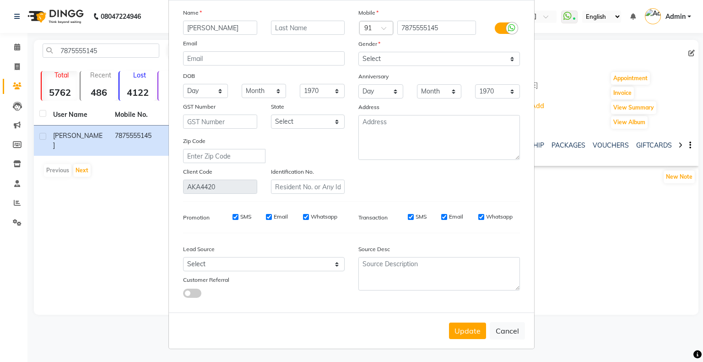
scroll to position [49, 0]
click at [498, 334] on button "Cancel" at bounding box center [507, 330] width 35 height 17
select select
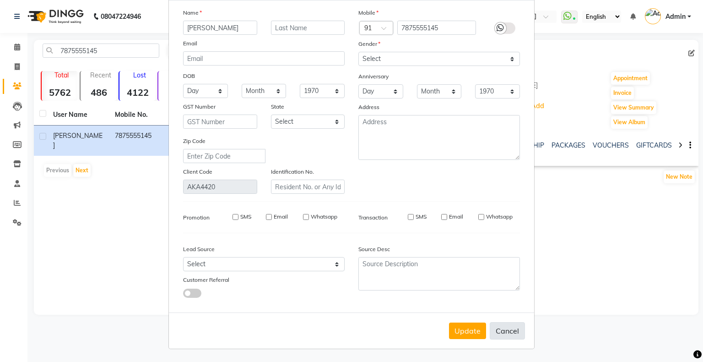
select select
checkbox input "false"
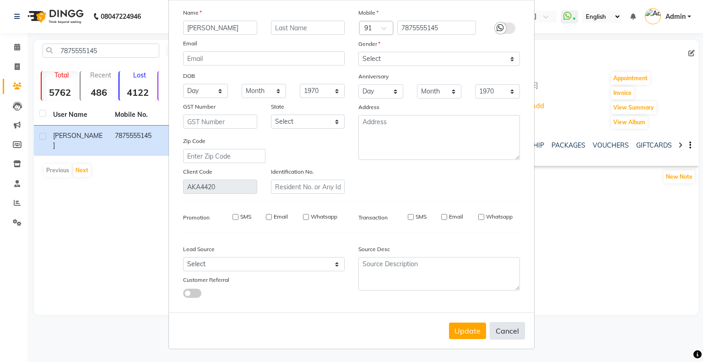
checkbox input "false"
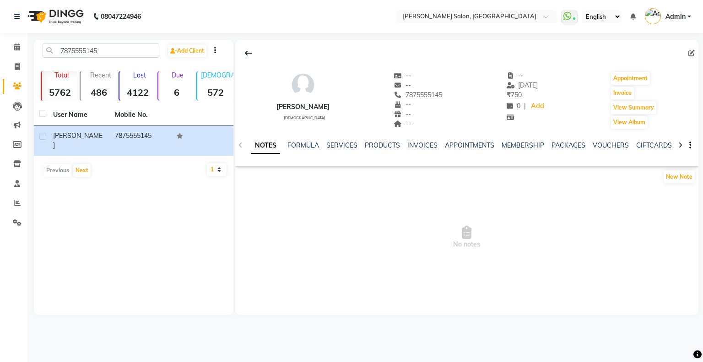
click at [216, 54] on div at bounding box center [215, 50] width 16 height 10
click at [220, 49] on div at bounding box center [215, 50] width 16 height 10
click at [216, 50] on icon "button" at bounding box center [215, 50] width 2 height 0
click at [268, 58] on div at bounding box center [466, 52] width 463 height 17
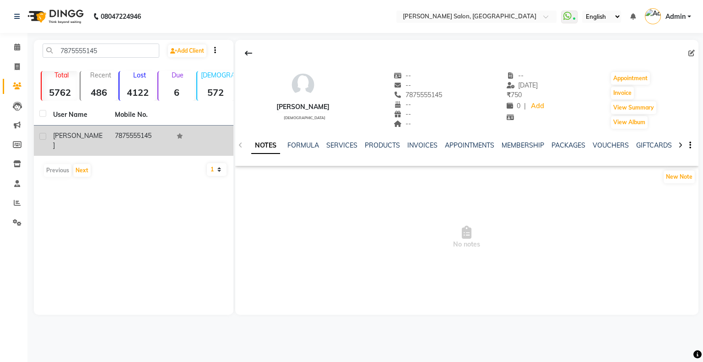
click at [134, 135] on td "7875555145" at bounding box center [140, 140] width 62 height 30
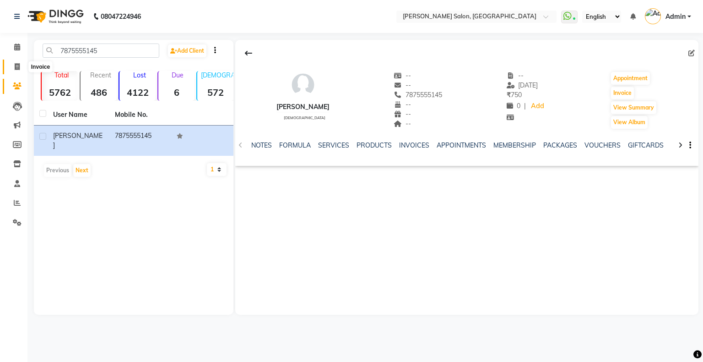
click at [16, 63] on icon at bounding box center [17, 66] width 5 height 7
select select "service"
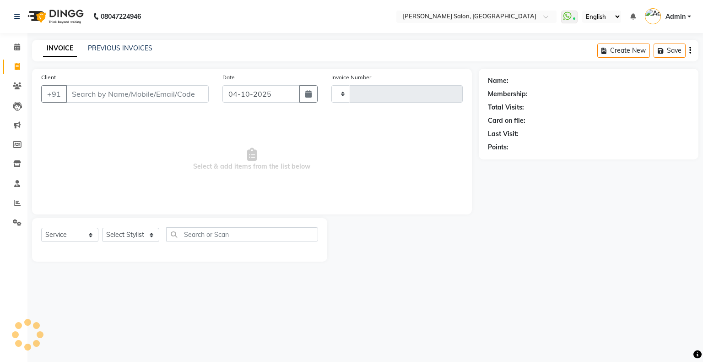
type input "1772"
select select "4073"
click at [13, 85] on icon at bounding box center [17, 85] width 9 height 7
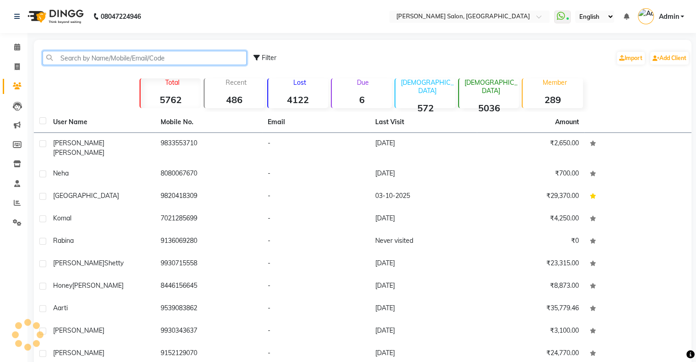
click at [137, 57] on input "text" at bounding box center [145, 58] width 204 height 14
paste input "78755 55145"
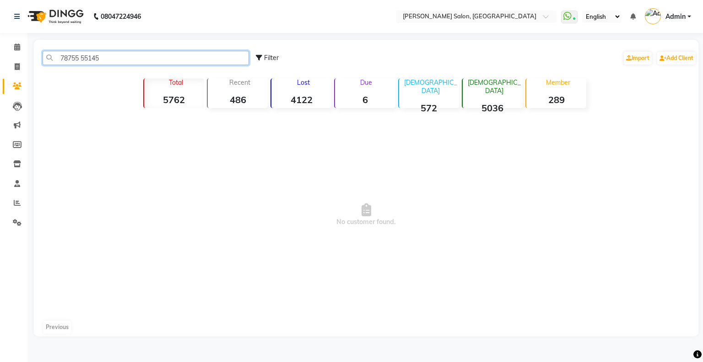
click at [82, 56] on input "78755 55145" at bounding box center [146, 58] width 206 height 14
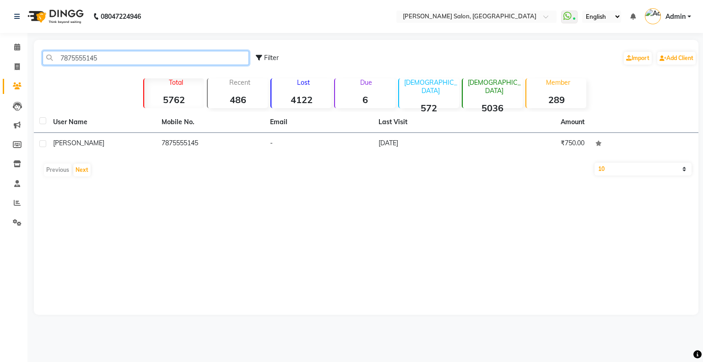
click at [73, 58] on input "7875555145" at bounding box center [146, 58] width 206 height 14
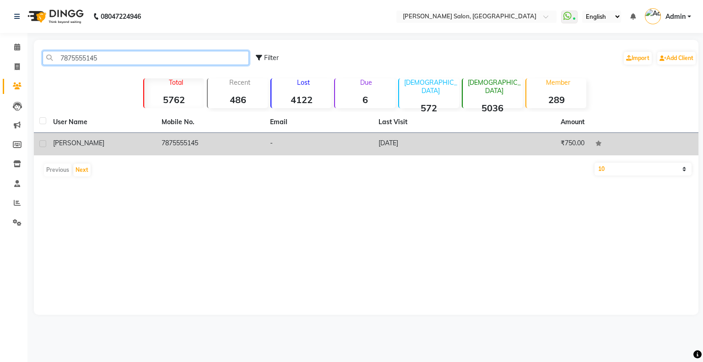
type input "7875555145"
click at [546, 141] on td "₹750.00" at bounding box center [535, 144] width 108 height 22
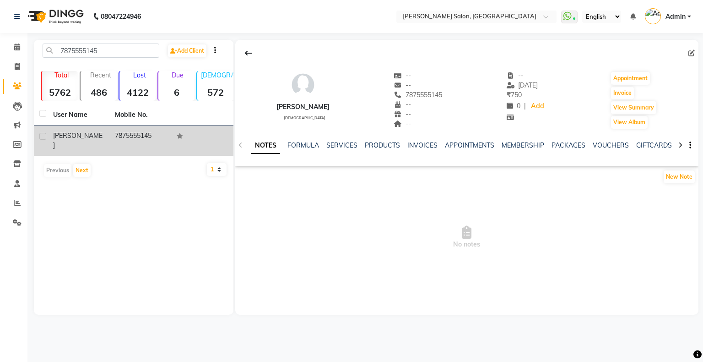
click at [686, 146] on button "button" at bounding box center [688, 145] width 5 height 10
click at [561, 181] on div "New Note" at bounding box center [466, 178] width 463 height 18
click at [135, 135] on td "7875555145" at bounding box center [140, 140] width 62 height 30
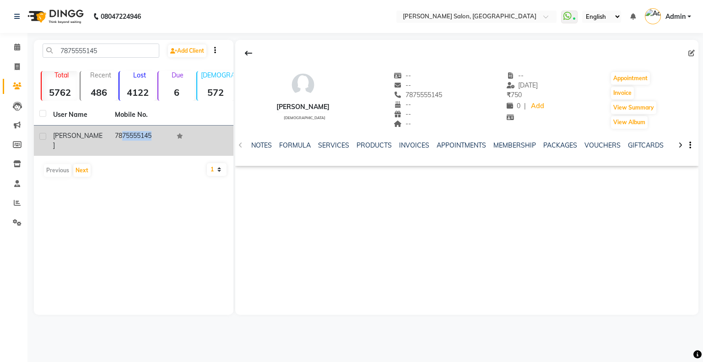
click at [135, 135] on td "7875555145" at bounding box center [140, 140] width 62 height 30
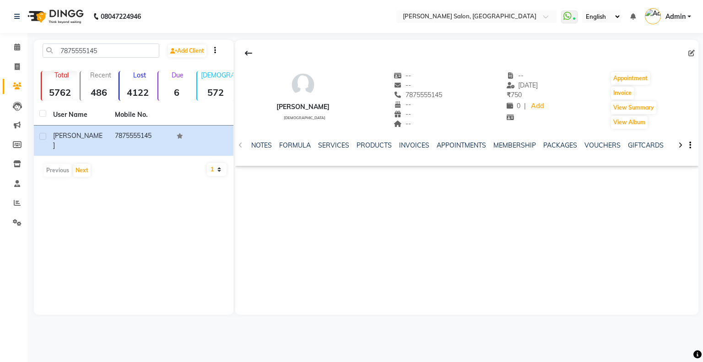
click at [688, 54] on icon at bounding box center [691, 53] width 6 height 6
select select "[DEMOGRAPHIC_DATA]"
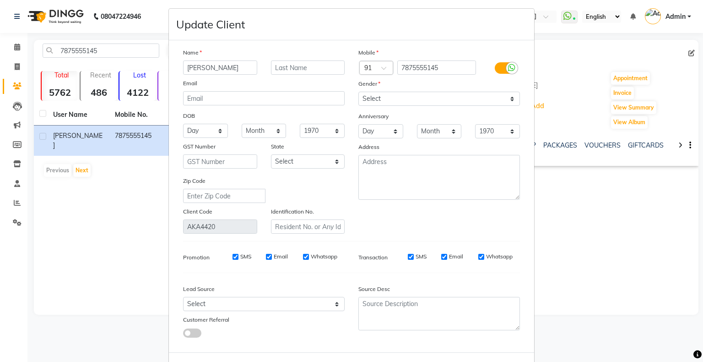
scroll to position [3, 0]
click at [480, 257] on div "Whatsapp" at bounding box center [495, 258] width 34 height 8
click at [478, 259] on input "Whatsapp" at bounding box center [481, 258] width 6 height 6
checkbox input "false"
click at [441, 259] on input "Email" at bounding box center [444, 258] width 6 height 6
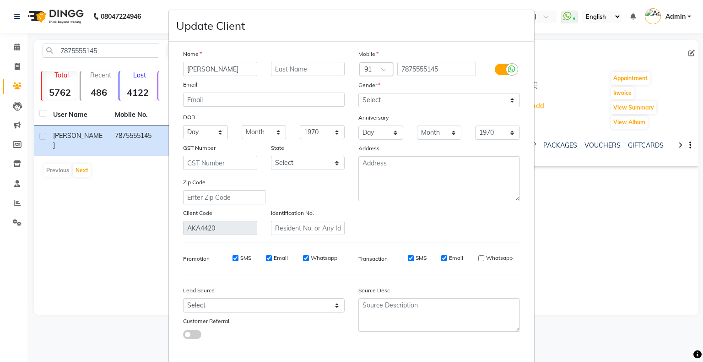
checkbox input "false"
click at [410, 260] on input "SMS" at bounding box center [411, 258] width 6 height 6
checkbox input "false"
click at [506, 71] on div at bounding box center [511, 69] width 11 height 11
click at [0, 0] on input "checkbox" at bounding box center [0, 0] width 0 height 0
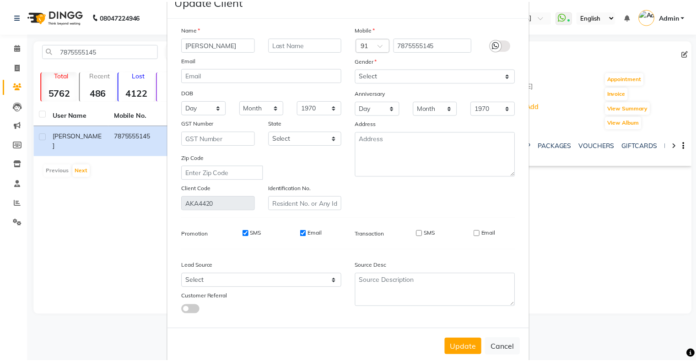
scroll to position [49, 0]
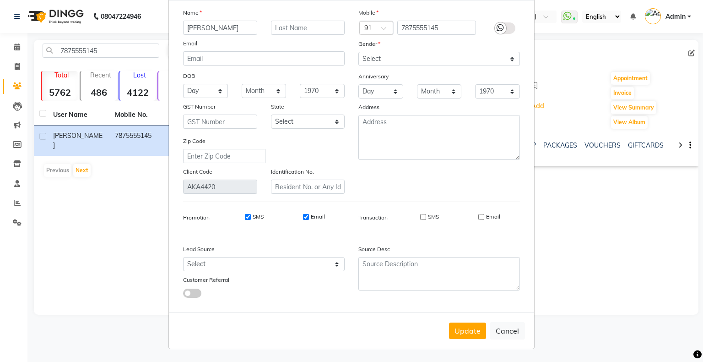
click at [305, 214] on input "Email" at bounding box center [306, 217] width 6 height 6
checkbox input "false"
click at [245, 215] on input "SMS" at bounding box center [248, 217] width 6 height 6
checkbox input "false"
click at [474, 333] on button "Update" at bounding box center [467, 330] width 37 height 16
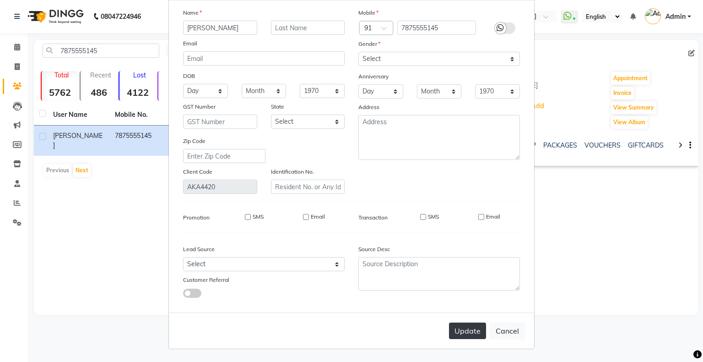
select select
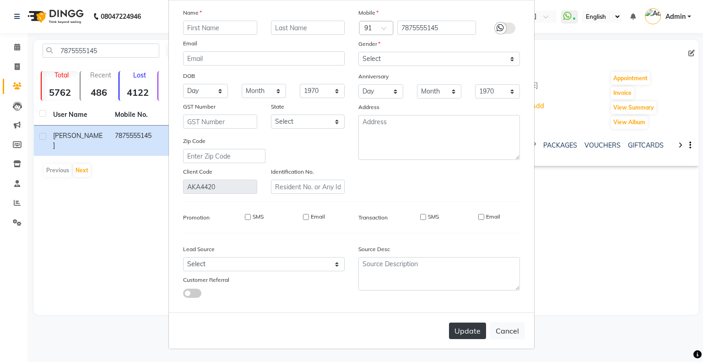
select select
checkbox input "false"
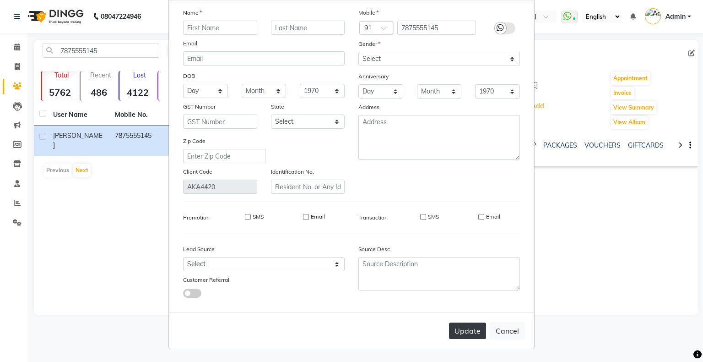
checkbox input "false"
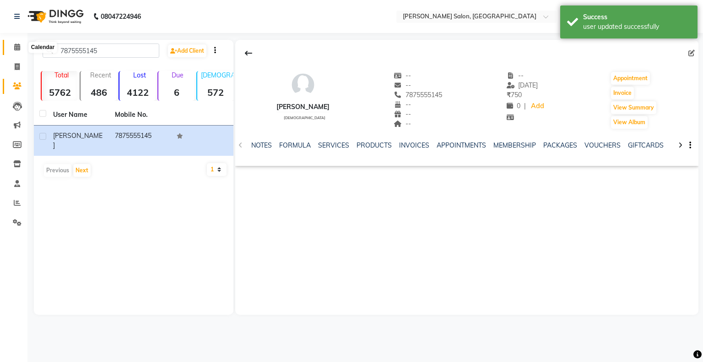
click at [19, 50] on icon at bounding box center [17, 46] width 6 height 7
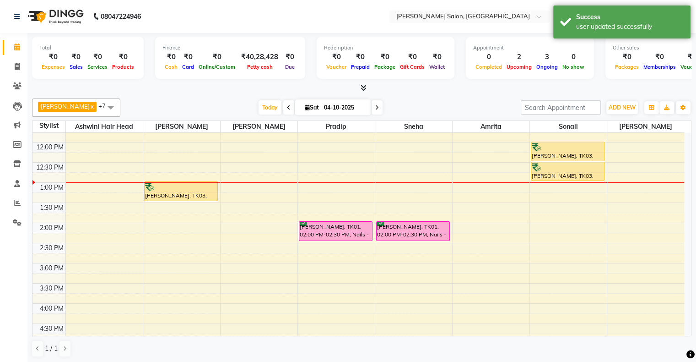
scroll to position [92, 0]
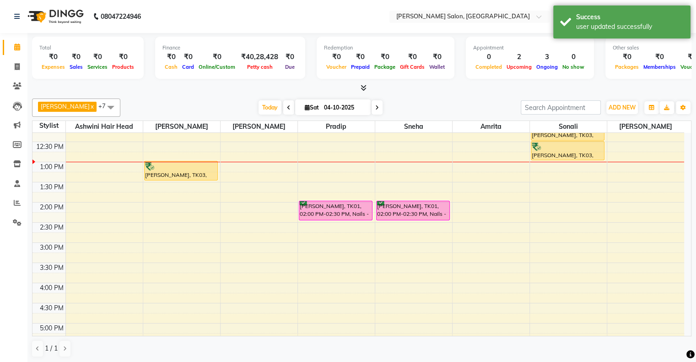
click at [287, 107] on icon at bounding box center [289, 107] width 4 height 5
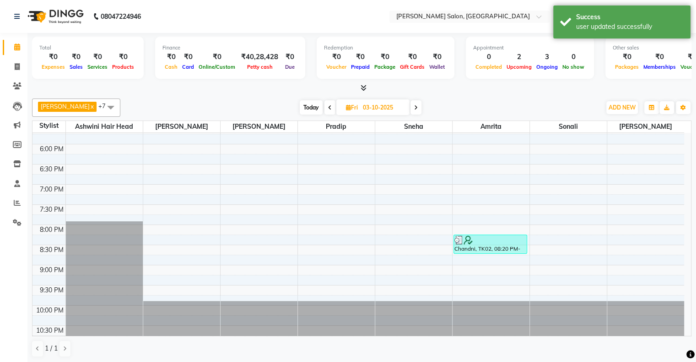
scroll to position [315, 0]
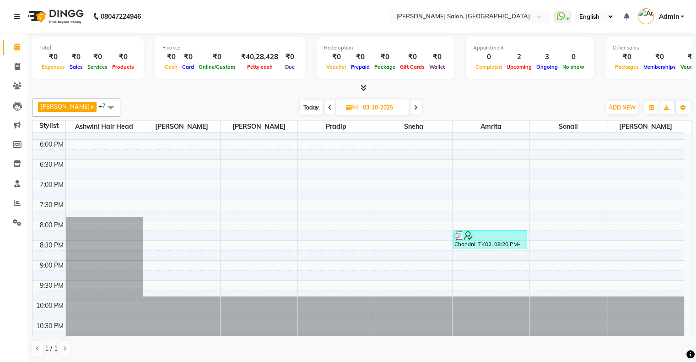
click at [328, 107] on icon at bounding box center [330, 107] width 4 height 5
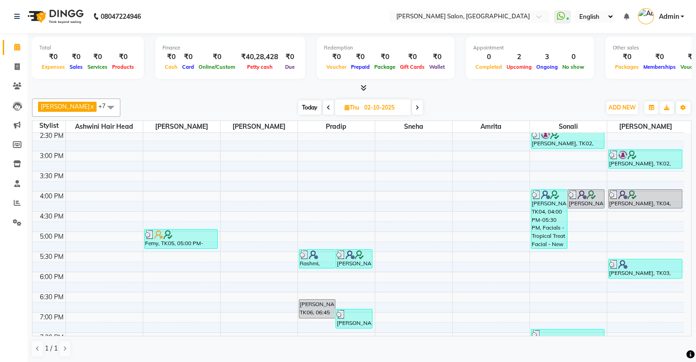
scroll to position [229, 0]
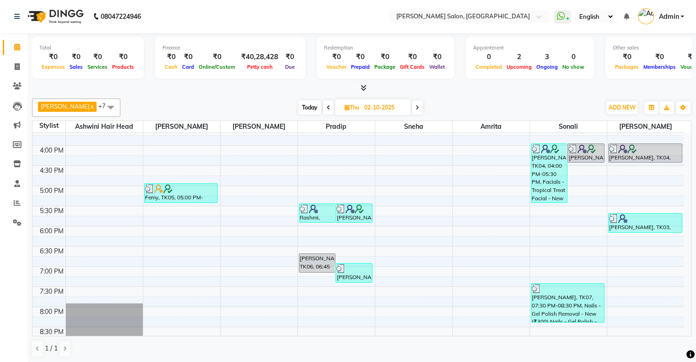
click at [300, 105] on span "Today" at bounding box center [309, 107] width 23 height 14
type input "04-10-2025"
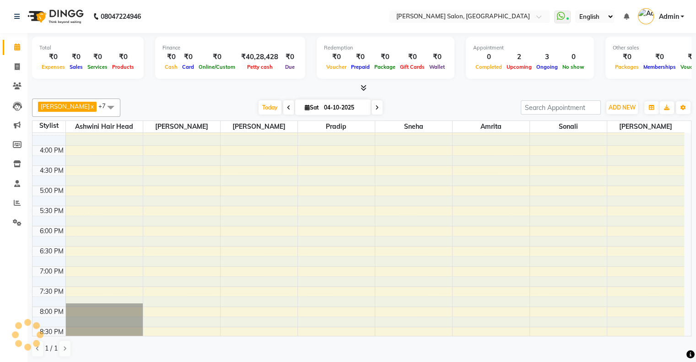
scroll to position [120, 0]
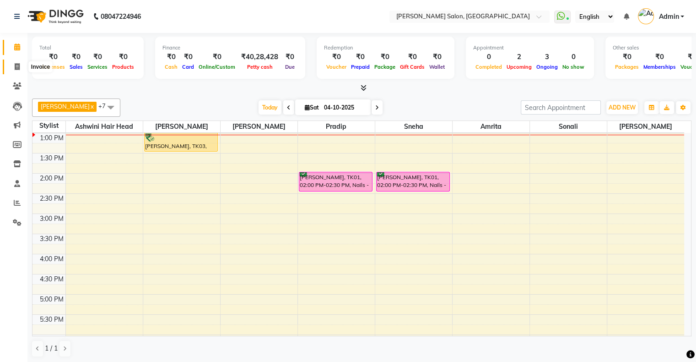
click at [21, 63] on span at bounding box center [17, 67] width 16 height 11
select select "service"
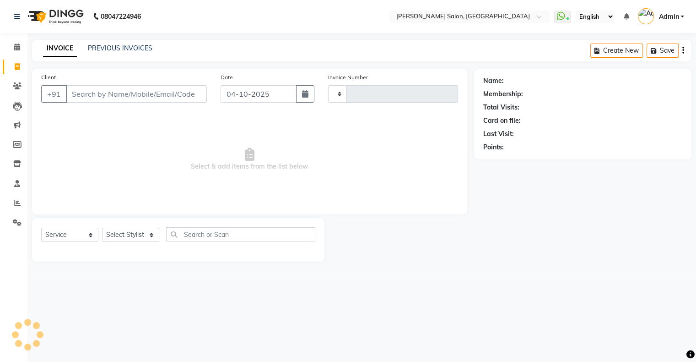
type input "1772"
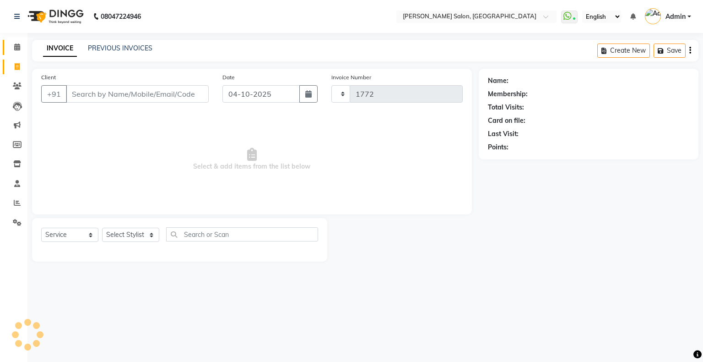
select select "4073"
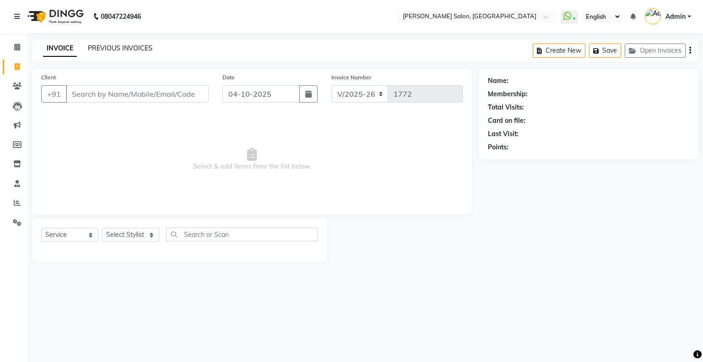
click at [119, 49] on link "PREVIOUS INVOICES" at bounding box center [120, 48] width 65 height 8
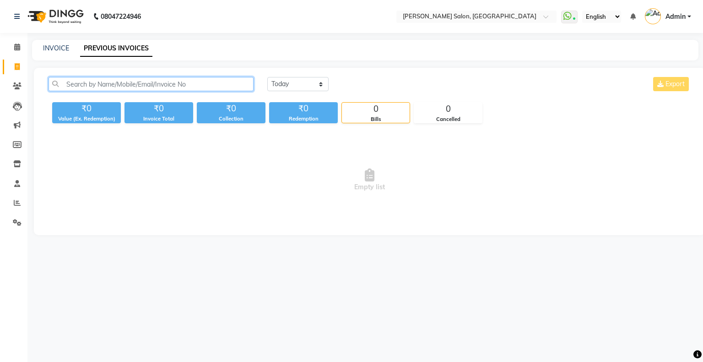
click at [114, 82] on input "text" at bounding box center [151, 84] width 205 height 14
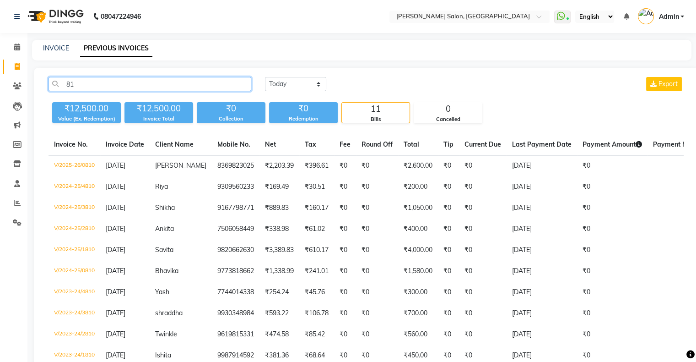
click at [113, 83] on input "81" at bounding box center [150, 84] width 203 height 14
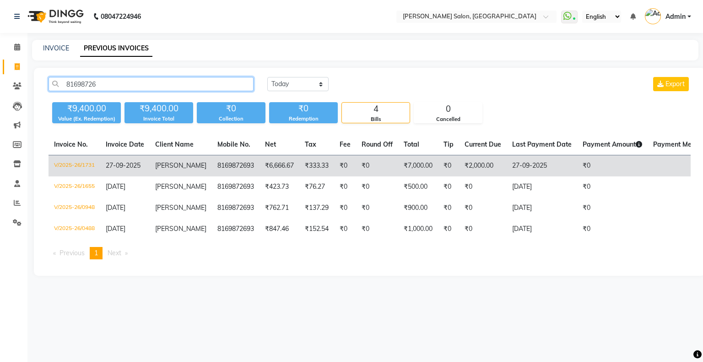
type input "81698726"
click at [213, 169] on td "8169872693" at bounding box center [236, 166] width 48 height 22
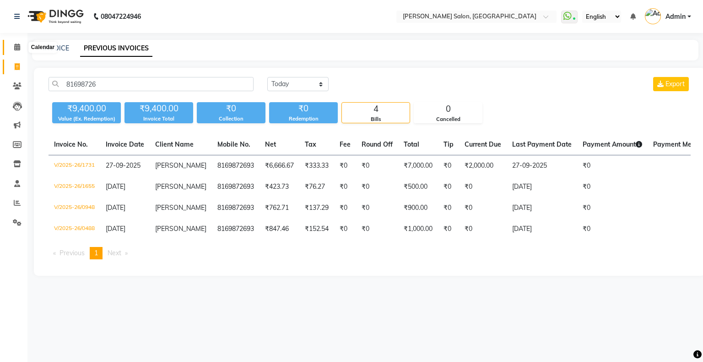
click at [12, 45] on span at bounding box center [17, 47] width 16 height 11
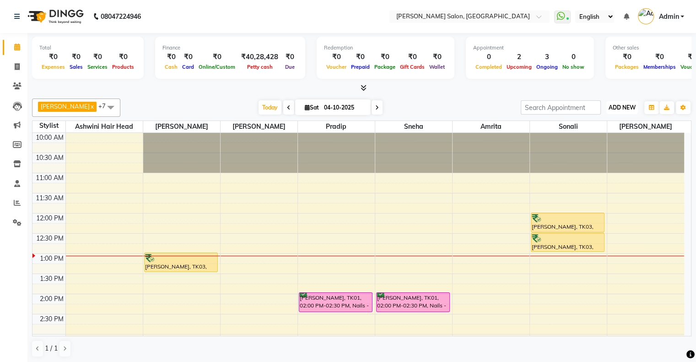
click at [628, 104] on span "ADD NEW" at bounding box center [622, 107] width 27 height 7
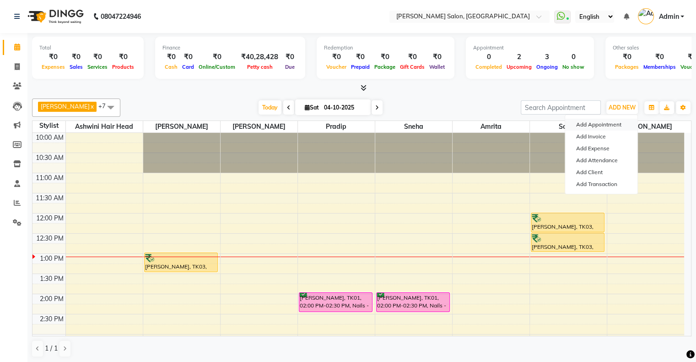
click at [614, 125] on button "Add Appointment" at bounding box center [601, 125] width 72 height 12
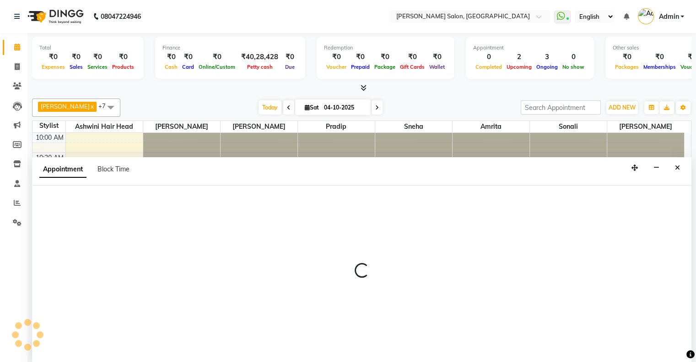
select select "tentative"
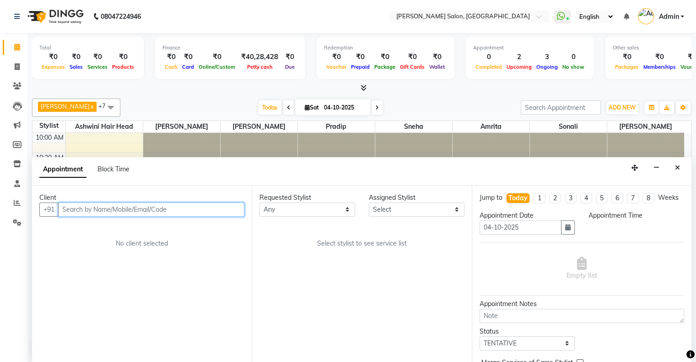
select select "660"
click at [119, 210] on input "text" at bounding box center [151, 209] width 186 height 14
paste input "84337 65593"
click at [86, 210] on input "84337 65593" at bounding box center [132, 209] width 148 height 14
click at [84, 210] on input "84337 65593" at bounding box center [132, 209] width 148 height 14
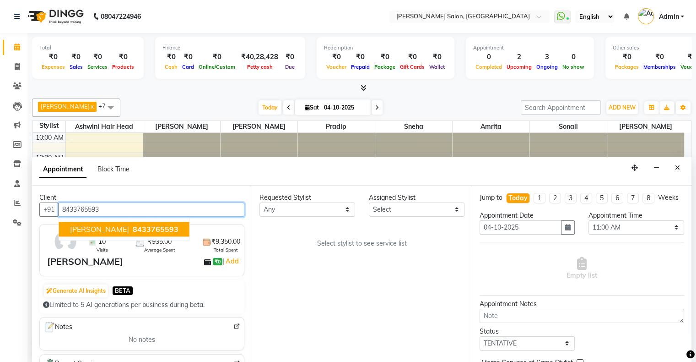
click at [90, 231] on span "[PERSON_NAME]" at bounding box center [99, 228] width 59 height 9
type input "8433765593"
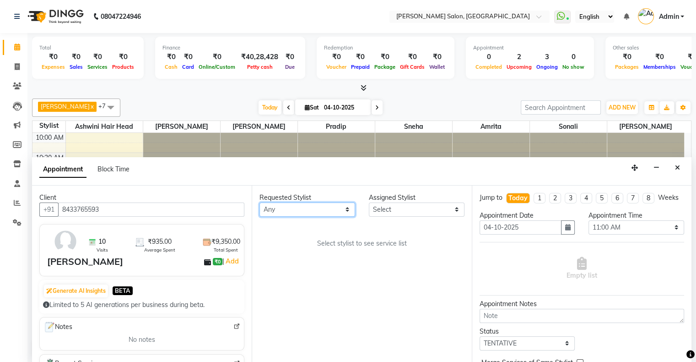
click at [299, 209] on select "Any [PERSON_NAME] Hair Head [PERSON_NAME] FD [PERSON_NAME] [PERSON_NAME] [PERSO…" at bounding box center [307, 209] width 96 height 14
select select "89636"
click at [259, 202] on select "Any [PERSON_NAME] Hair Head [PERSON_NAME] FD [PERSON_NAME] [PERSON_NAME] [PERSO…" at bounding box center [307, 209] width 96 height 14
select select "89636"
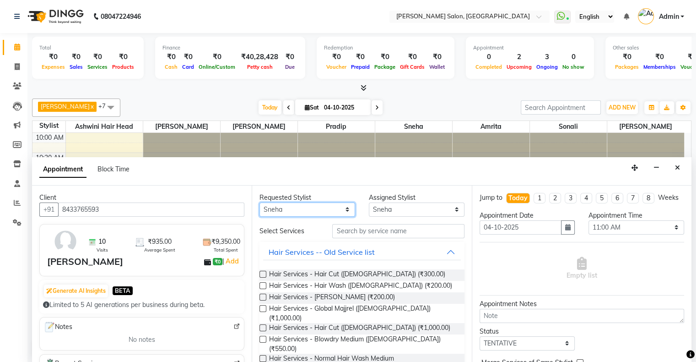
click at [306, 208] on select "Any [PERSON_NAME] Hair Head [PERSON_NAME] FD [PERSON_NAME] [PERSON_NAME] [PERSO…" at bounding box center [307, 209] width 96 height 14
select select "90444"
click at [259, 202] on select "Any [PERSON_NAME] Hair Head [PERSON_NAME] FD [PERSON_NAME] [PERSON_NAME] [PERSO…" at bounding box center [307, 209] width 96 height 14
select select "90444"
click at [353, 234] on input "text" at bounding box center [398, 231] width 132 height 14
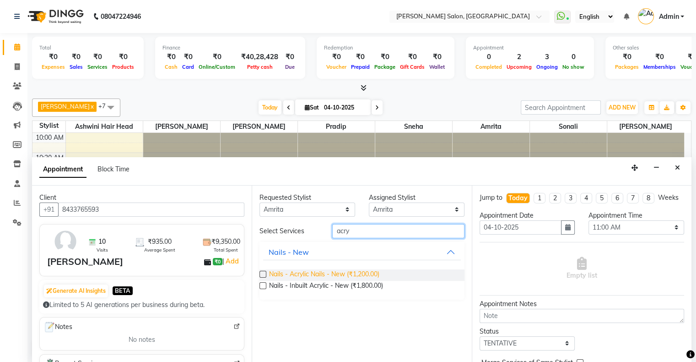
type input "acry"
click at [350, 270] on span "Nails - Acrylic Nails - New (₹1,200.00)" at bounding box center [324, 274] width 110 height 11
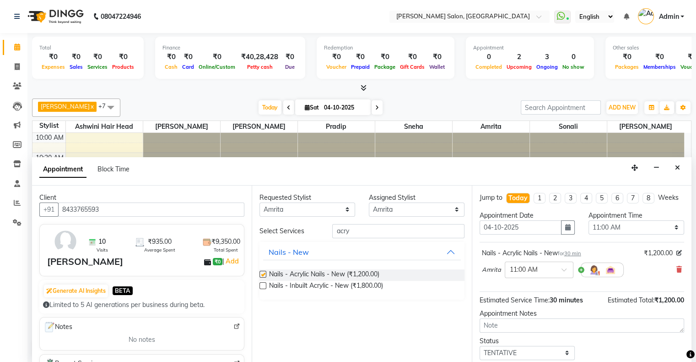
checkbox input "false"
click at [337, 226] on input "acry" at bounding box center [398, 231] width 132 height 14
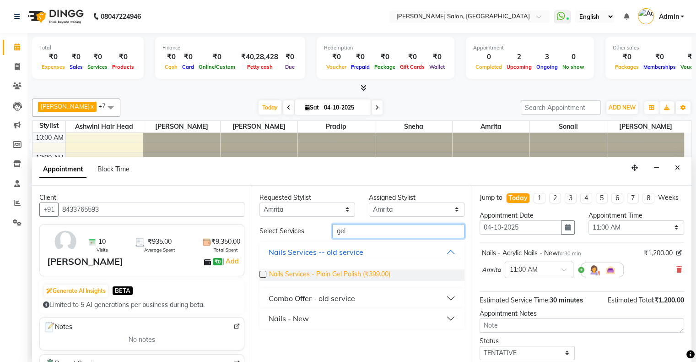
type input "gel"
click at [340, 274] on span "Nails Services - Plain Gel Polish (₹399.00)" at bounding box center [329, 274] width 121 height 11
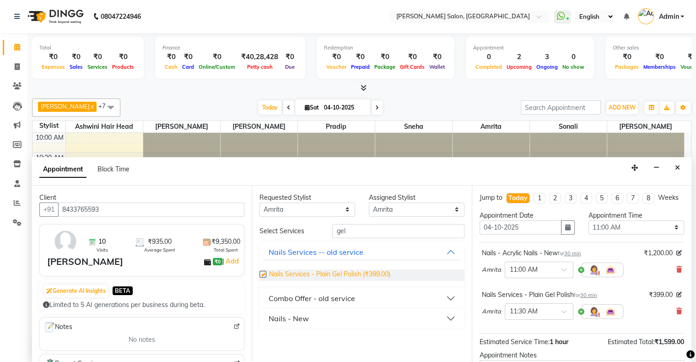
checkbox input "false"
click at [676, 314] on icon at bounding box center [678, 311] width 5 height 6
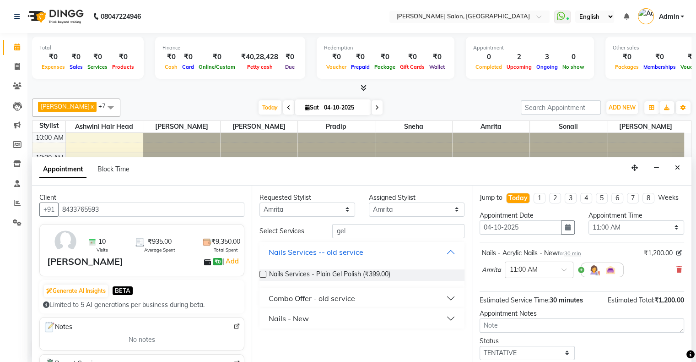
click at [312, 320] on button "Nails - New" at bounding box center [361, 318] width 197 height 16
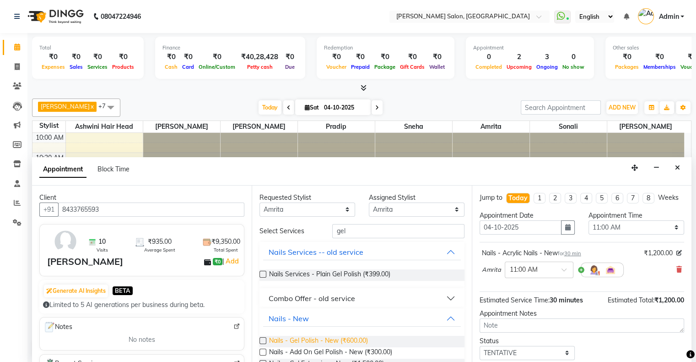
click at [322, 339] on span "Nails - Gel Polish - New (₹600.00)" at bounding box center [318, 340] width 99 height 11
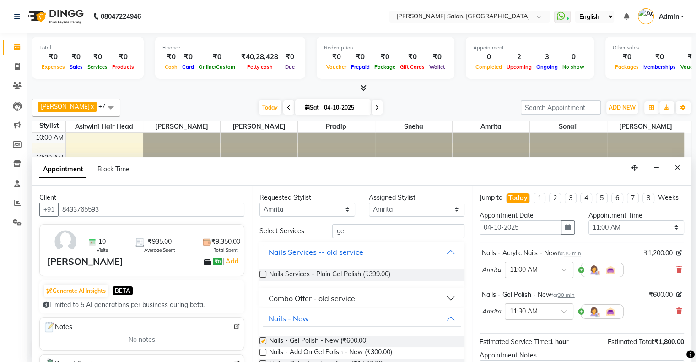
checkbox input "false"
click at [613, 232] on select "Select 11:00 AM 11:15 AM 11:30 AM 11:45 AM 12:00 PM 12:15 PM 12:30 PM 12:45 PM …" at bounding box center [636, 227] width 96 height 14
select select "840"
click at [588, 227] on select "Select 11:00 AM 11:15 AM 11:30 AM 11:45 AM 12:00 PM 12:15 PM 12:30 PM 12:45 PM …" at bounding box center [636, 227] width 96 height 14
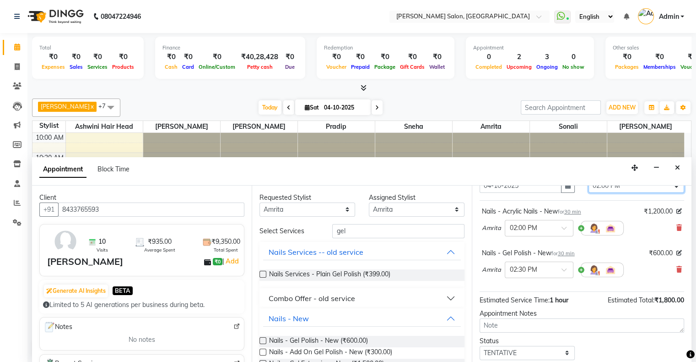
scroll to position [92, 0]
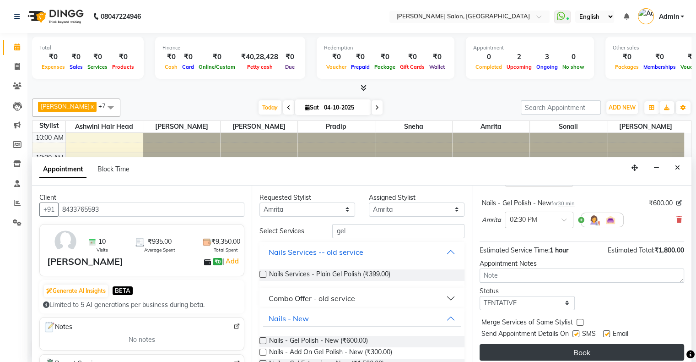
click at [561, 358] on button "Book" at bounding box center [582, 352] width 205 height 16
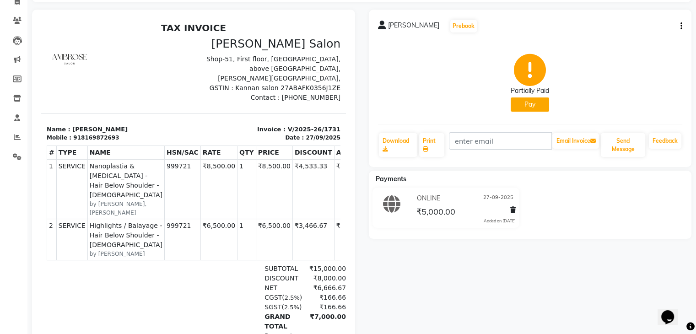
scroll to position [92, 0]
